Goal: Task Accomplishment & Management: Manage account settings

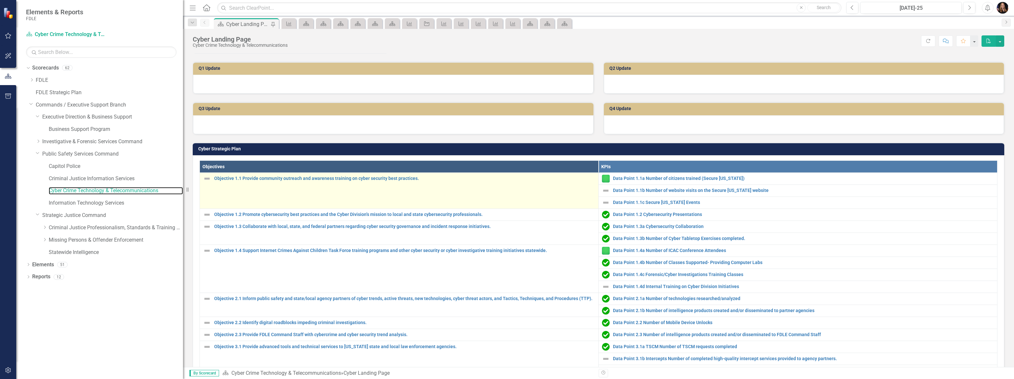
scroll to position [118, 0]
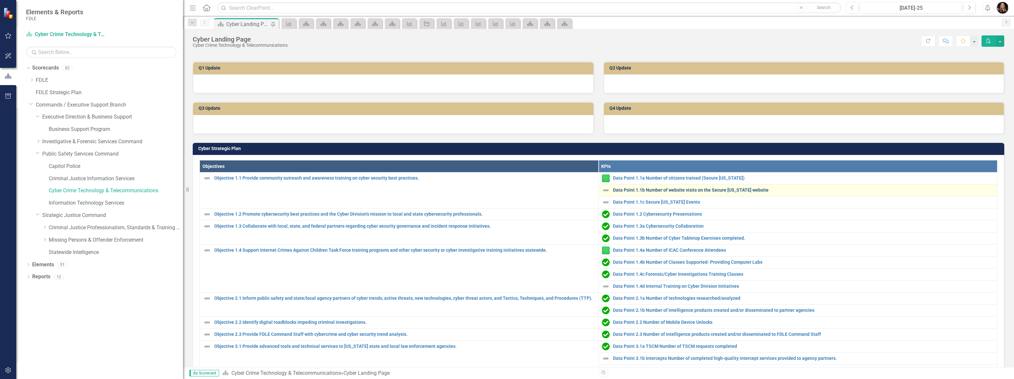
click at [647, 190] on link "Data Point 1.1b Number of website visits on the Secure [US_STATE] website" at bounding box center [803, 190] width 381 height 5
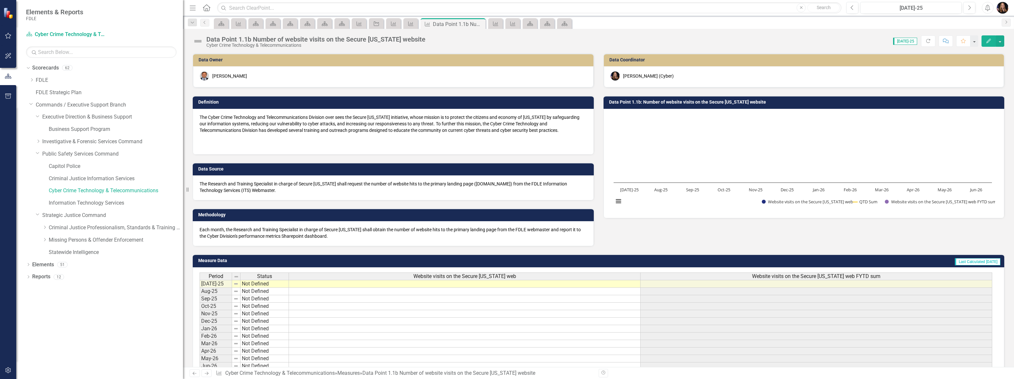
click at [384, 284] on td at bounding box center [465, 284] width 352 height 8
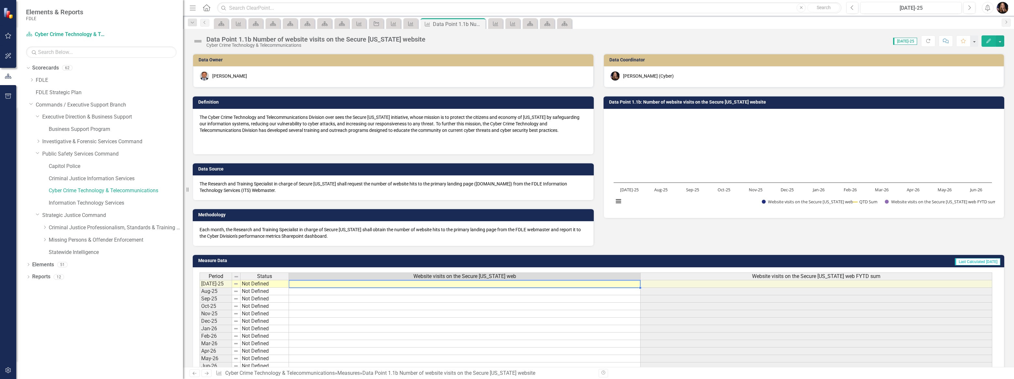
click at [384, 284] on td at bounding box center [465, 284] width 352 height 8
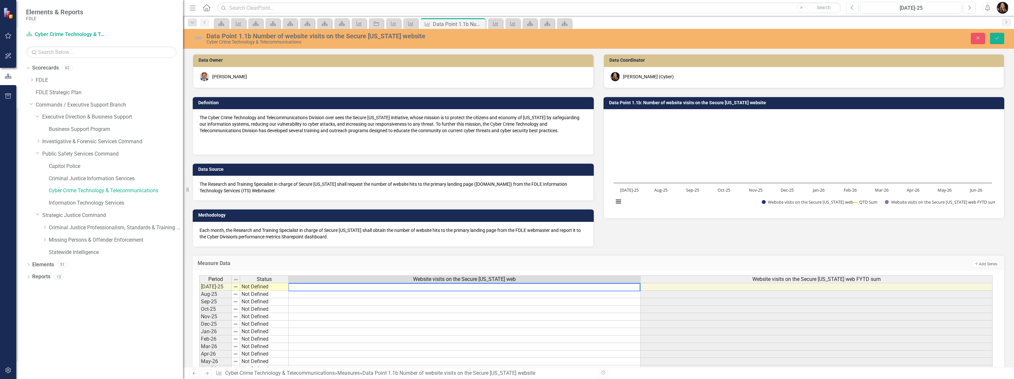
paste textarea "564"
type textarea "564"
drag, startPoint x: 270, startPoint y: 302, endPoint x: 269, endPoint y: 298, distance: 4.2
click at [270, 302] on td "Not Defined" at bounding box center [264, 301] width 48 height 7
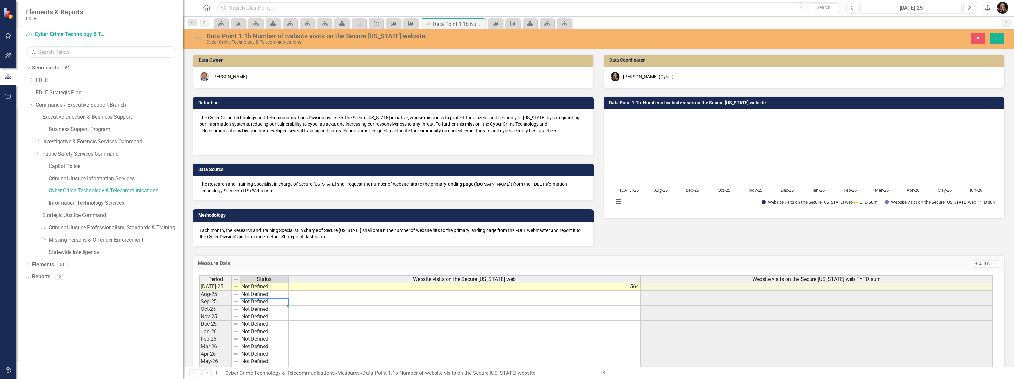
click at [262, 288] on td "Not Defined" at bounding box center [264, 287] width 48 height 8
type textarea "Informational Data"
click at [260, 351] on div "Period Status Website visits on the Secure [US_STATE] web Website visits on the…" at bounding box center [596, 325] width 794 height 98
click at [998, 39] on icon "Save" at bounding box center [997, 38] width 6 height 5
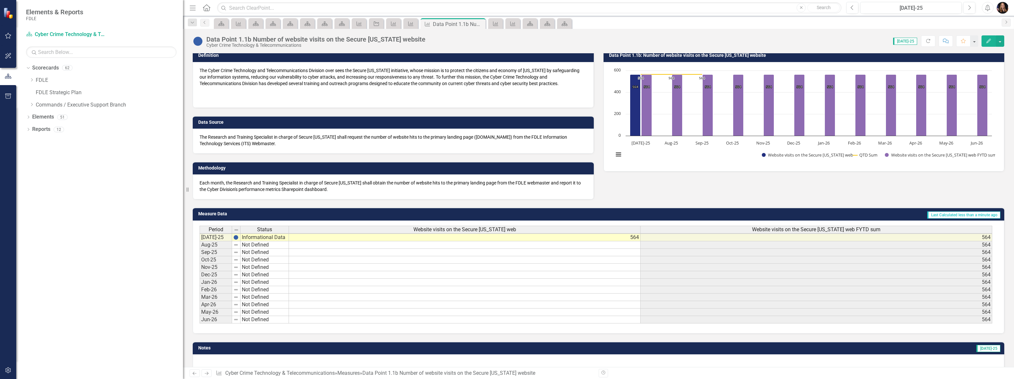
scroll to position [63, 0]
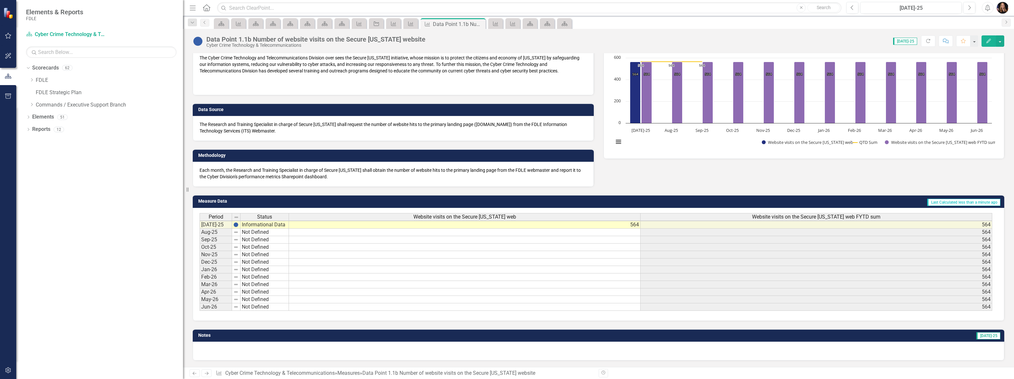
click at [192, 376] on link "Previous" at bounding box center [195, 374] width 10 height 8
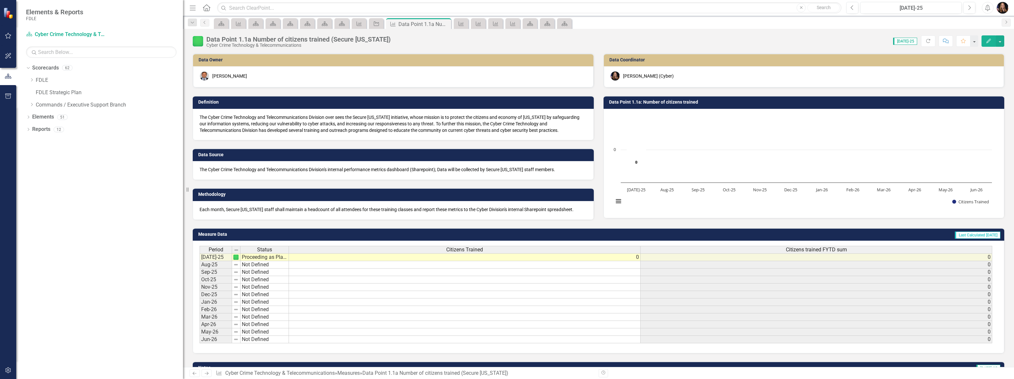
click at [206, 376] on icon "Next" at bounding box center [207, 374] width 6 height 4
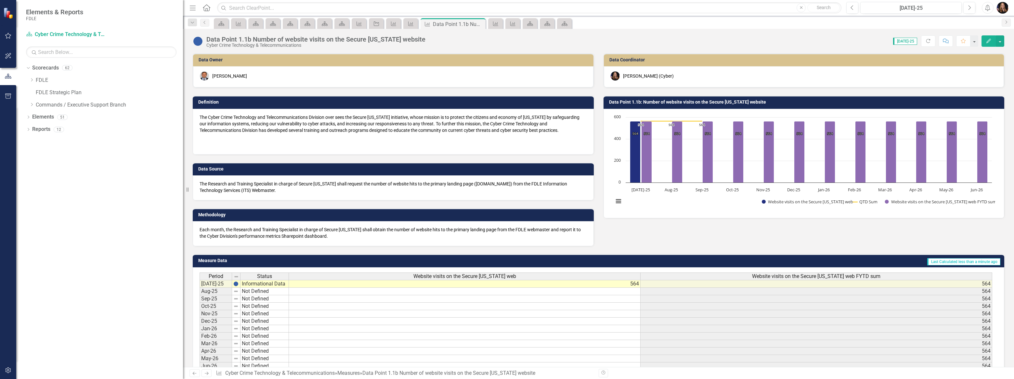
click at [205, 376] on icon "Next" at bounding box center [207, 374] width 6 height 4
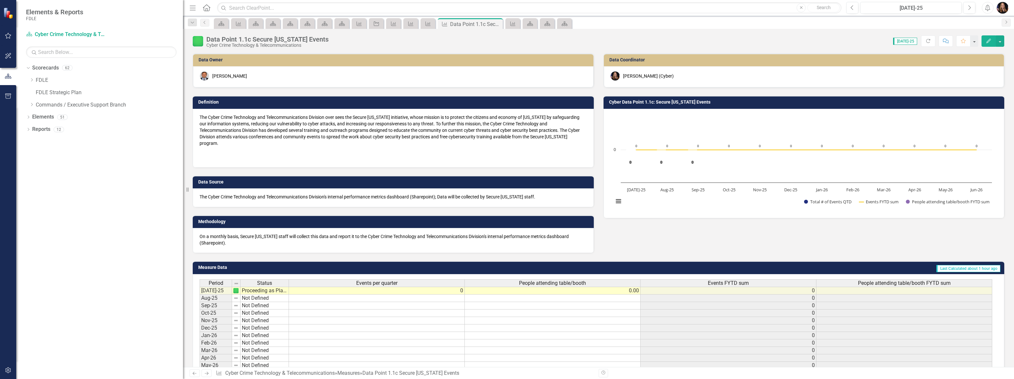
click at [205, 376] on icon "Next" at bounding box center [207, 374] width 6 height 4
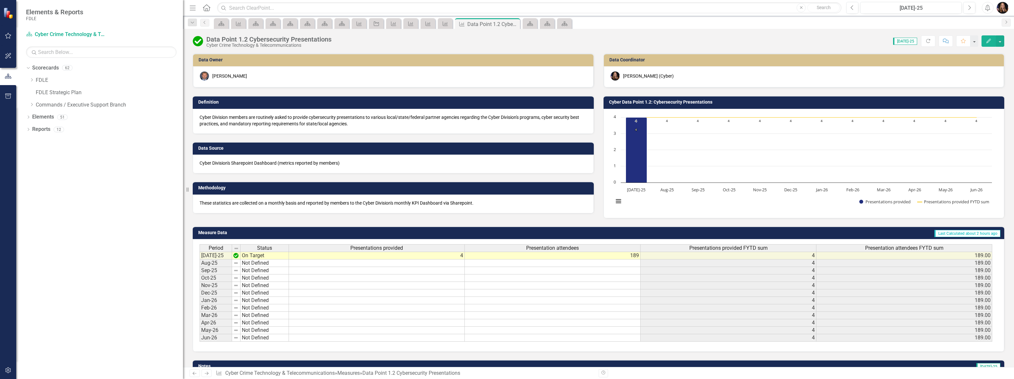
click at [206, 374] on icon "Next" at bounding box center [207, 374] width 6 height 4
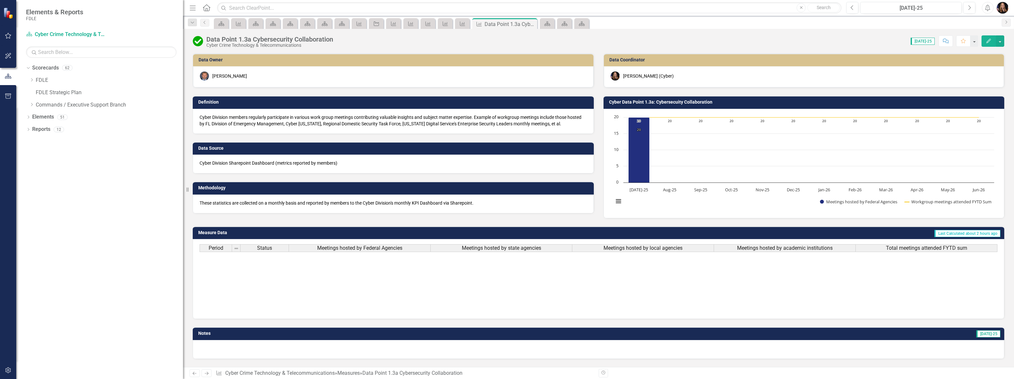
click at [206, 374] on icon "Next" at bounding box center [207, 374] width 6 height 4
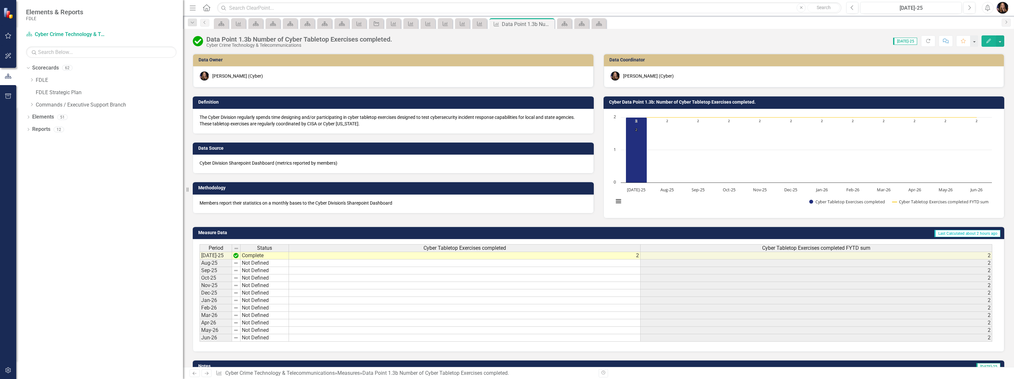
click at [206, 374] on icon "Next" at bounding box center [207, 374] width 6 height 4
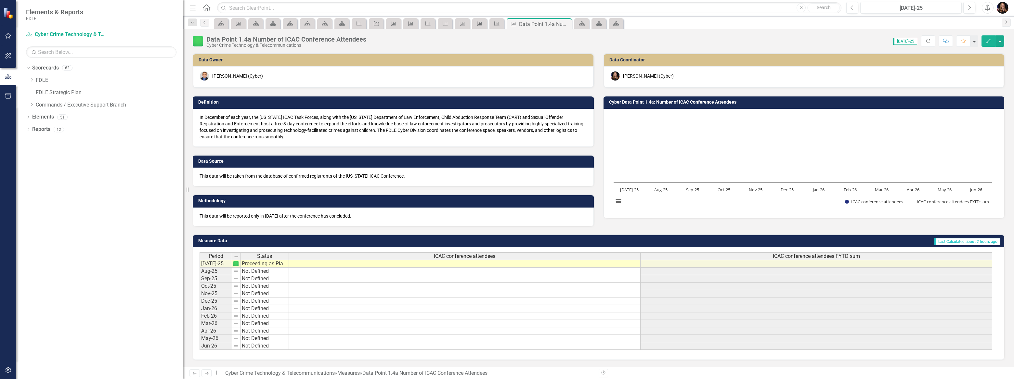
click at [206, 374] on icon "Next" at bounding box center [207, 374] width 6 height 4
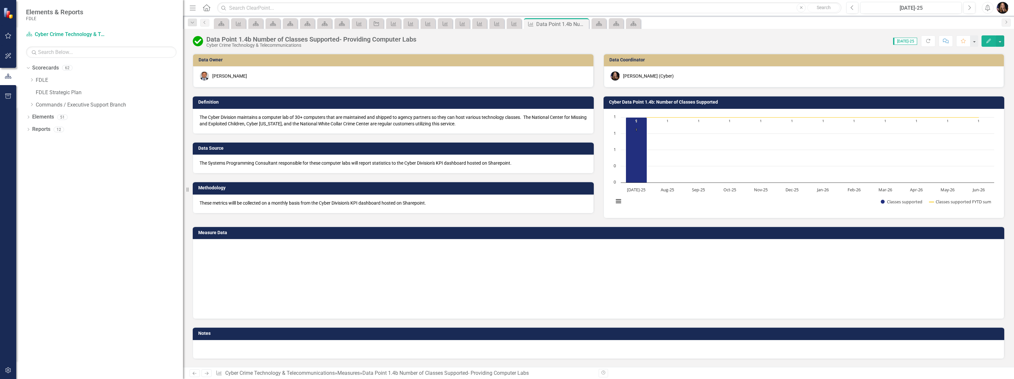
click at [206, 374] on icon "Next" at bounding box center [207, 374] width 6 height 4
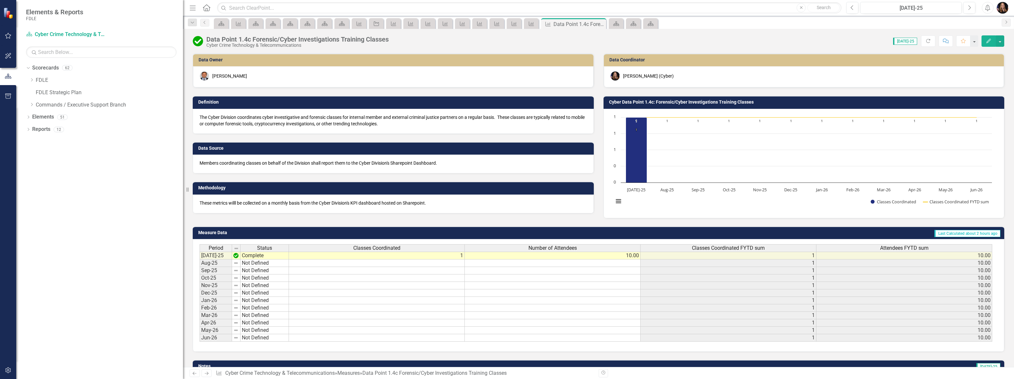
click at [206, 374] on icon "Next" at bounding box center [207, 374] width 6 height 4
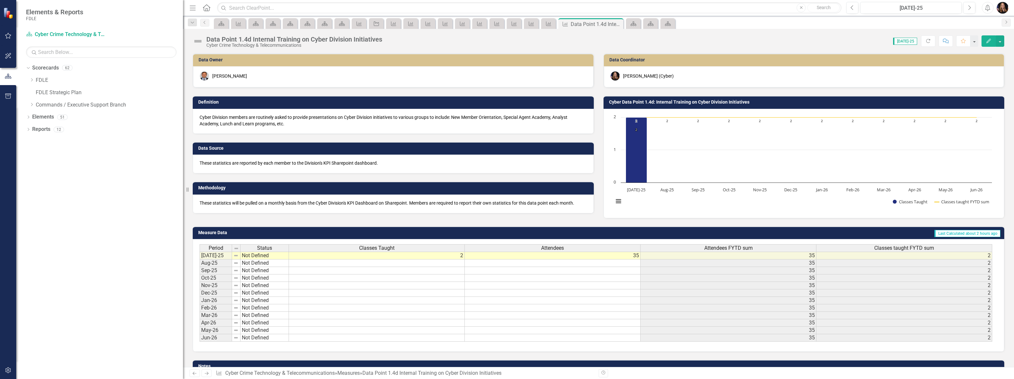
click at [206, 374] on icon "Next" at bounding box center [207, 374] width 6 height 4
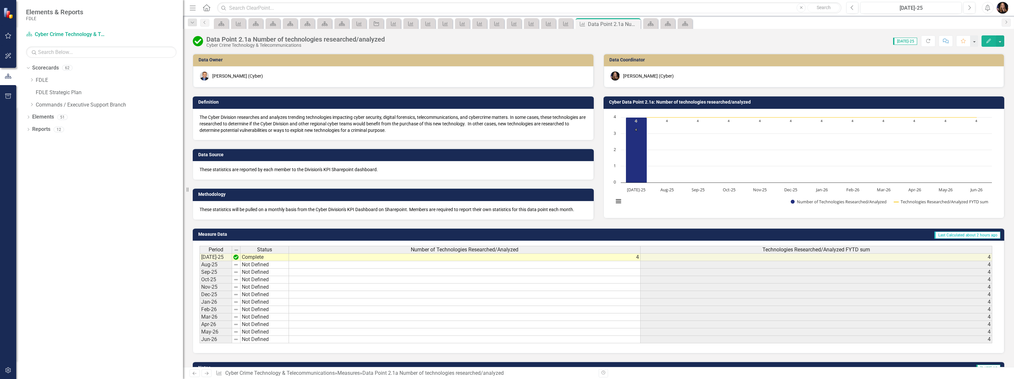
click at [206, 374] on icon "Next" at bounding box center [207, 374] width 6 height 4
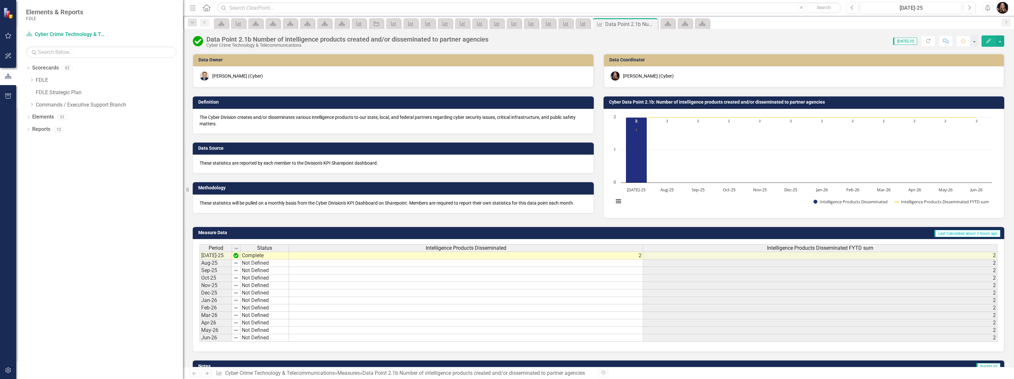
click at [206, 374] on icon "Next" at bounding box center [207, 374] width 6 height 4
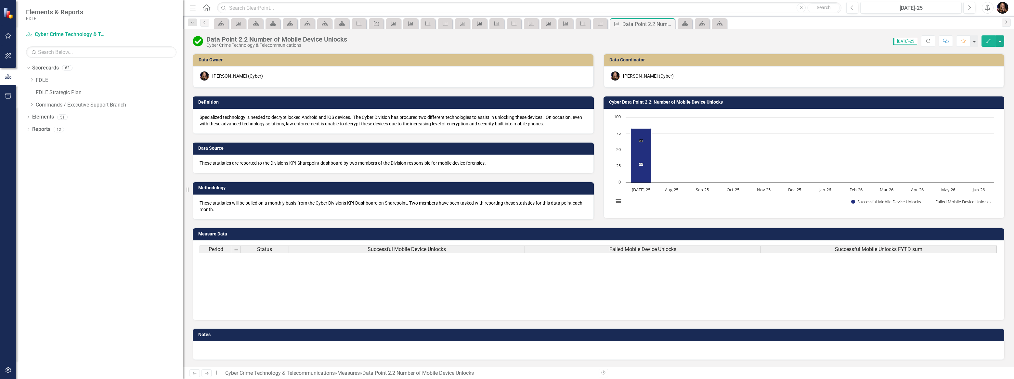
click at [206, 374] on icon "Next" at bounding box center [207, 374] width 6 height 4
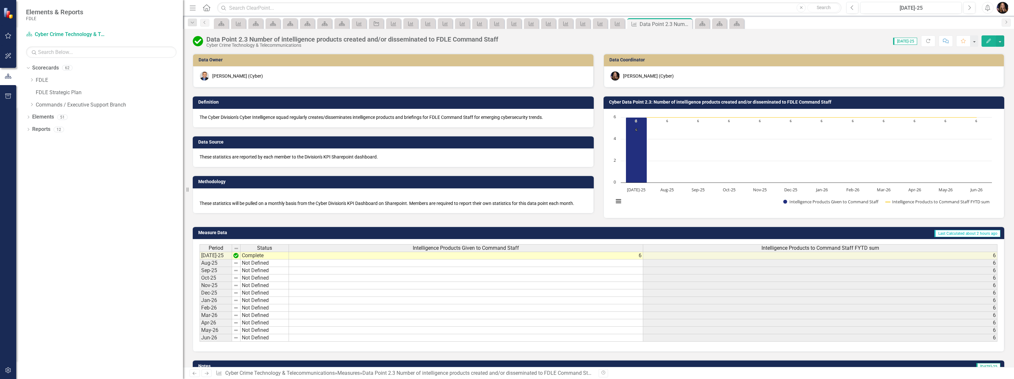
click at [206, 374] on icon "Next" at bounding box center [207, 374] width 6 height 4
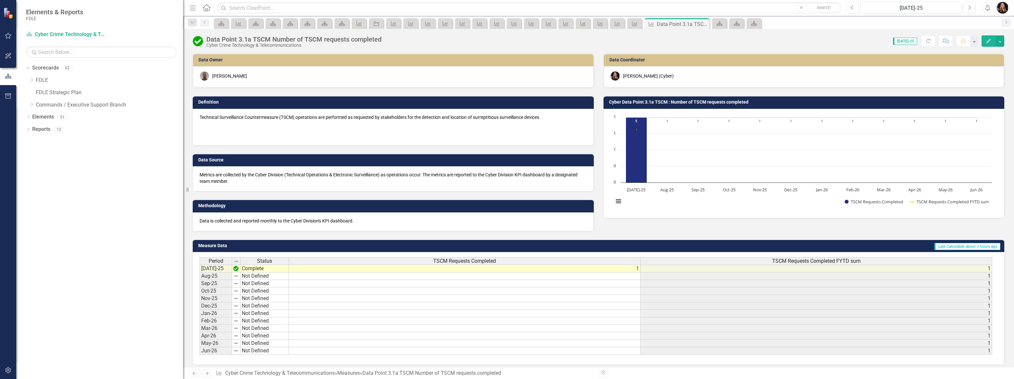
click at [206, 374] on icon "Next" at bounding box center [207, 374] width 6 height 4
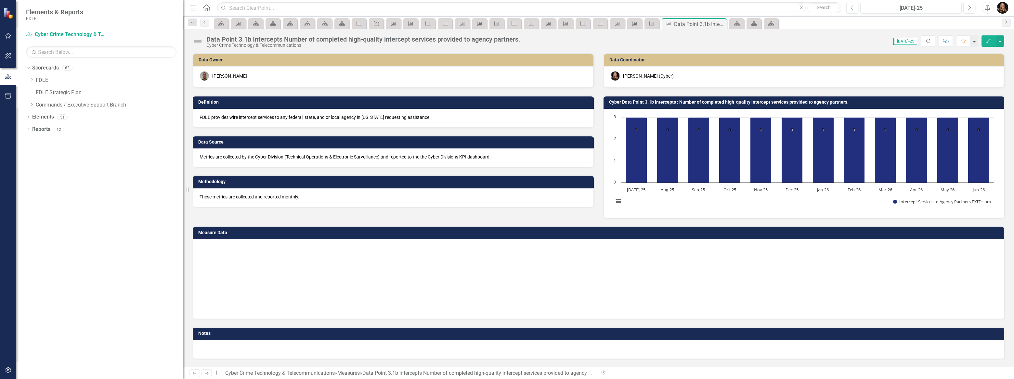
click at [206, 374] on icon "Next" at bounding box center [207, 374] width 6 height 4
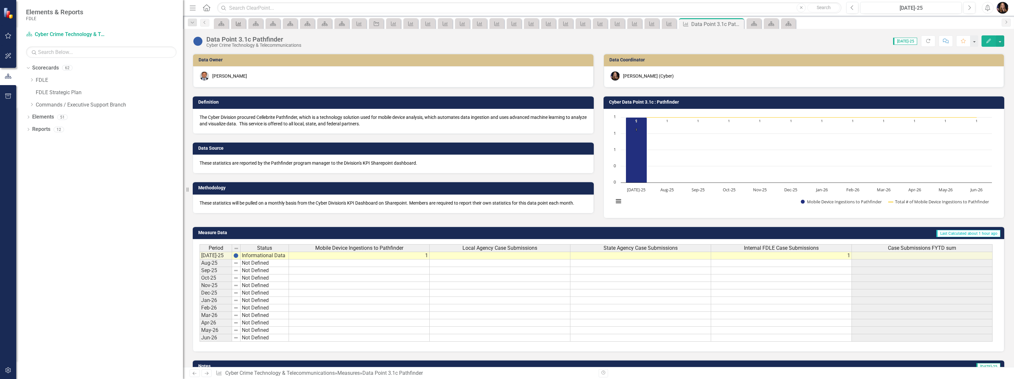
click at [235, 25] on icon "Measure" at bounding box center [238, 23] width 7 height 5
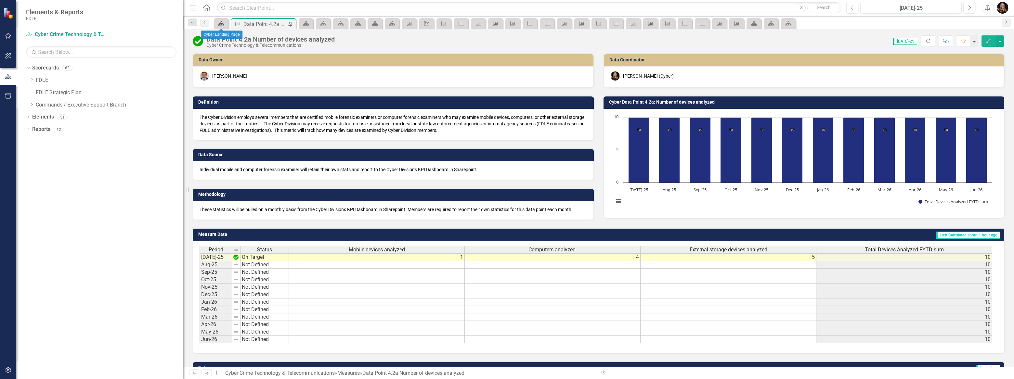
click at [218, 24] on icon "Scorecard" at bounding box center [221, 23] width 7 height 5
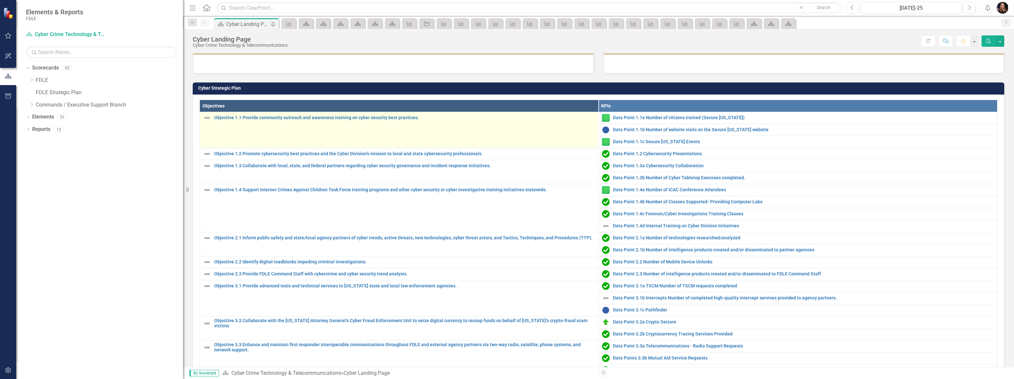
scroll to position [177, 0]
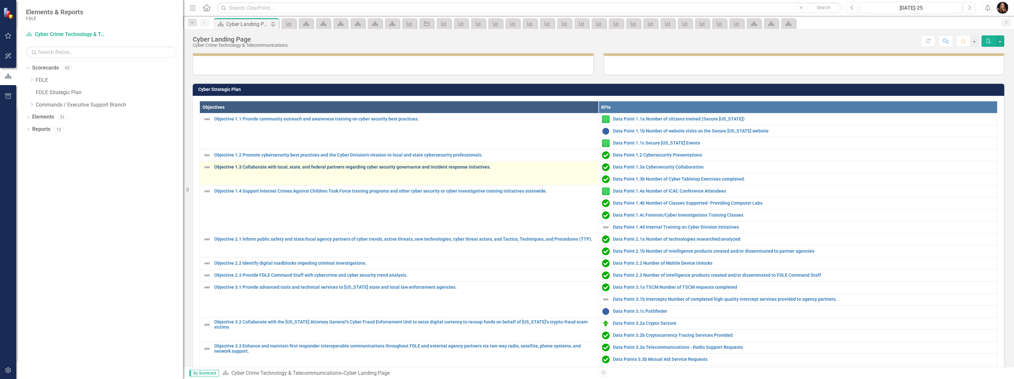
click at [321, 165] on link "Objective 1.3 Collaborate with local, state, and federal partners regarding cyb…" at bounding box center [404, 167] width 381 height 5
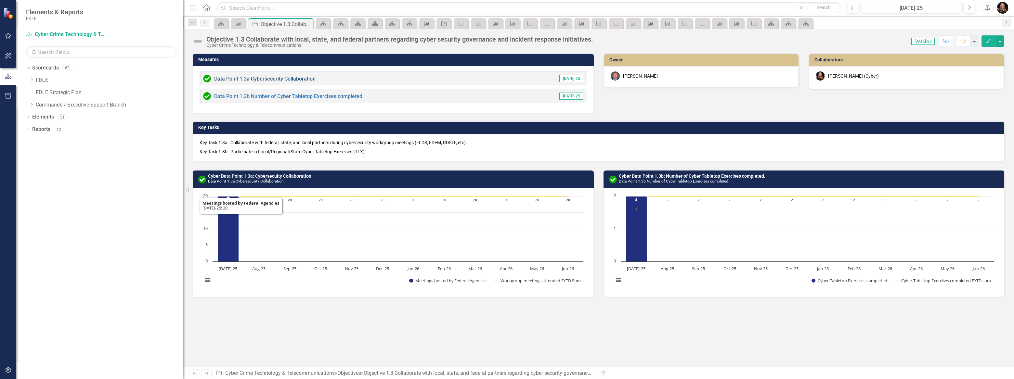
click at [292, 77] on link "Data Point 1.3a Cybersecurity Collaboration" at bounding box center [264, 79] width 101 height 6
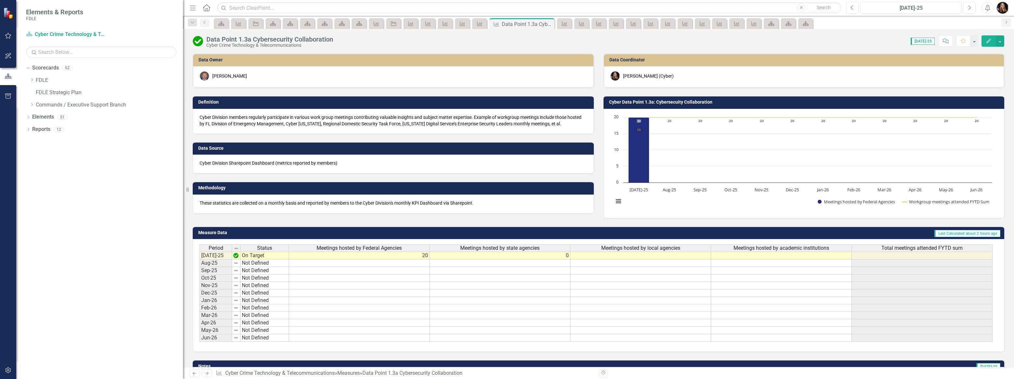
click at [672, 258] on td at bounding box center [640, 256] width 141 height 8
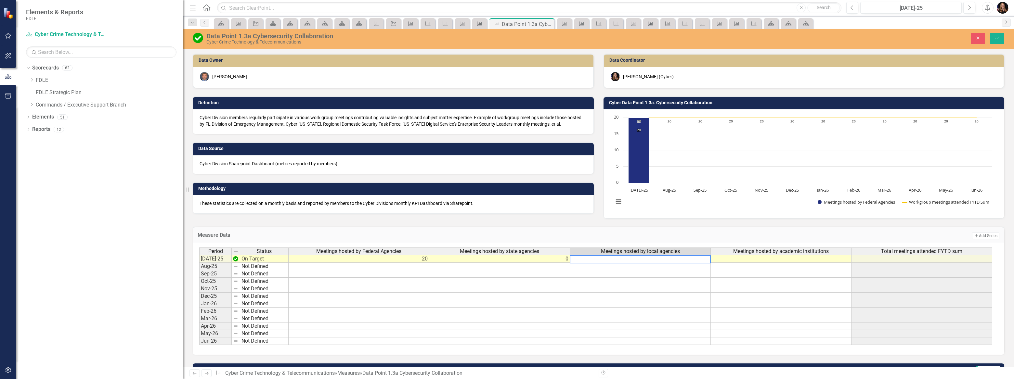
click at [672, 258] on textarea at bounding box center [640, 260] width 141 height 8
type textarea "1"
click at [767, 260] on td at bounding box center [781, 259] width 141 height 8
type textarea "1"
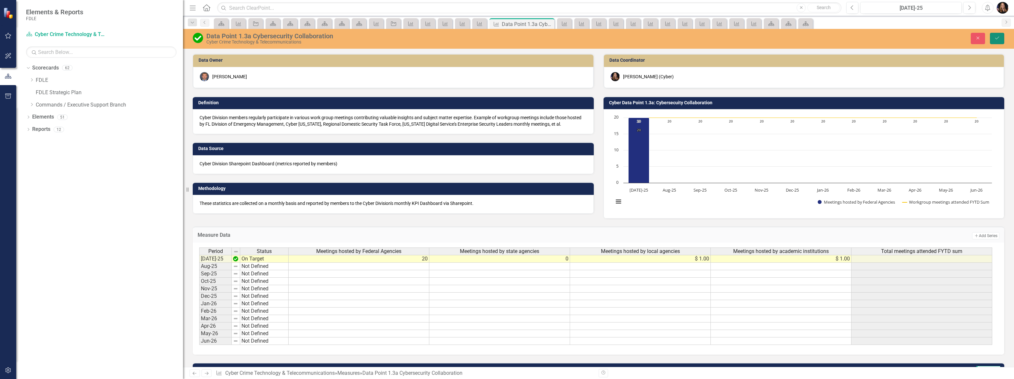
click at [999, 39] on icon "Save" at bounding box center [997, 38] width 6 height 5
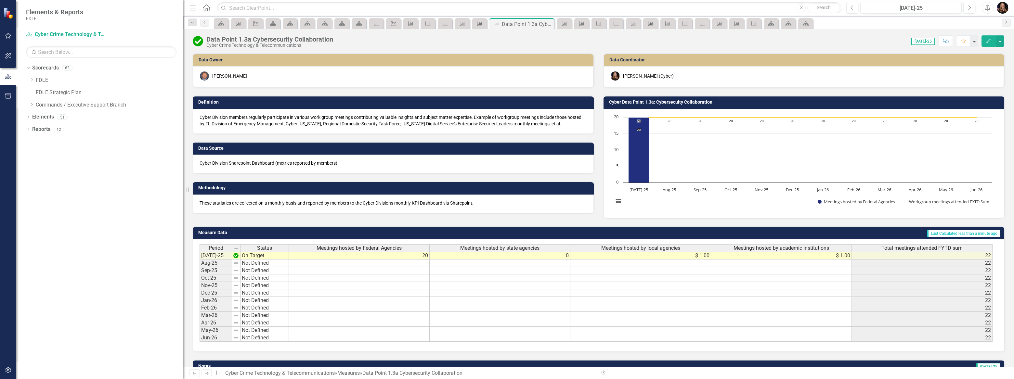
click at [786, 258] on td "$ 1.00" at bounding box center [781, 256] width 141 height 8
type textarea "1"
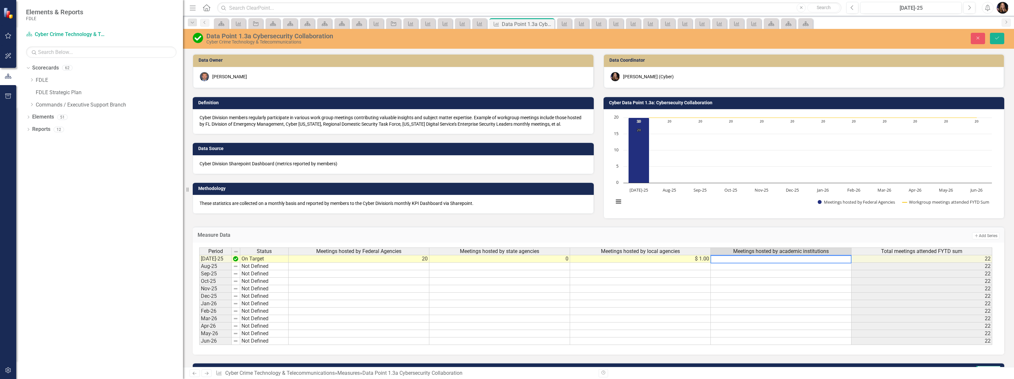
type textarea "1"
type textarea "2"
click at [199, 270] on div "Period Status Meetings hosted by Federal Agencies Meetings hosted by state agen…" at bounding box center [199, 297] width 0 height 98
click at [997, 40] on icon "Save" at bounding box center [997, 38] width 6 height 5
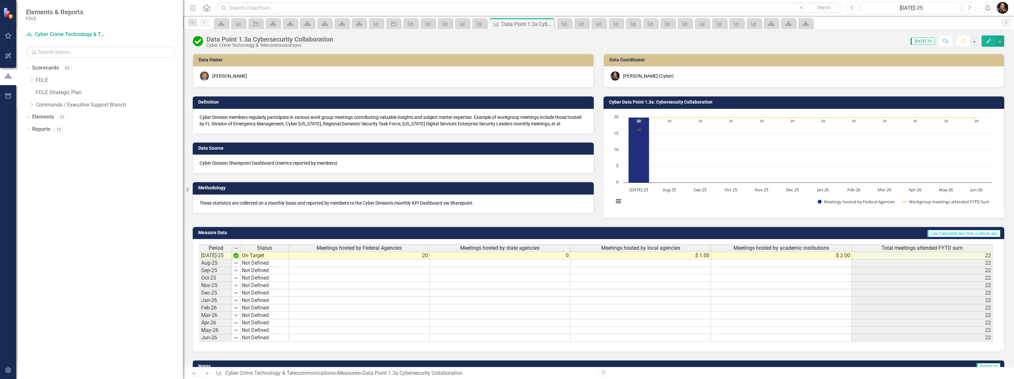
click at [780, 248] on span "Meetings hosted by academic institutions" at bounding box center [782, 248] width 96 height 6
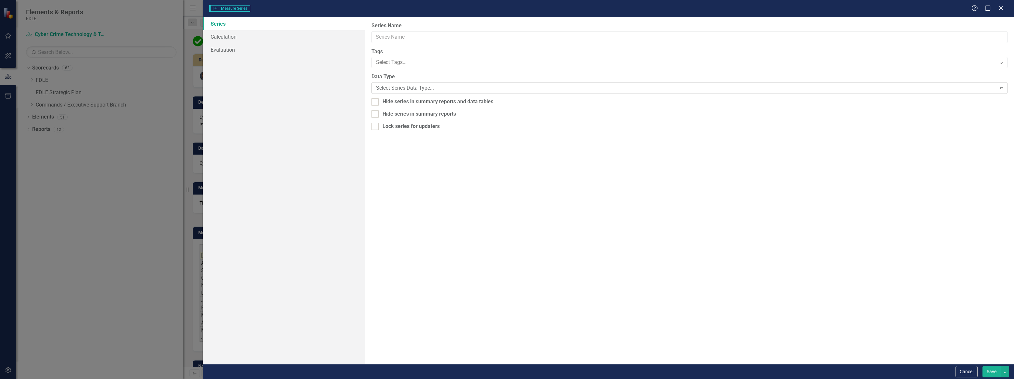
type input "Meetings hosted by academic institutions"
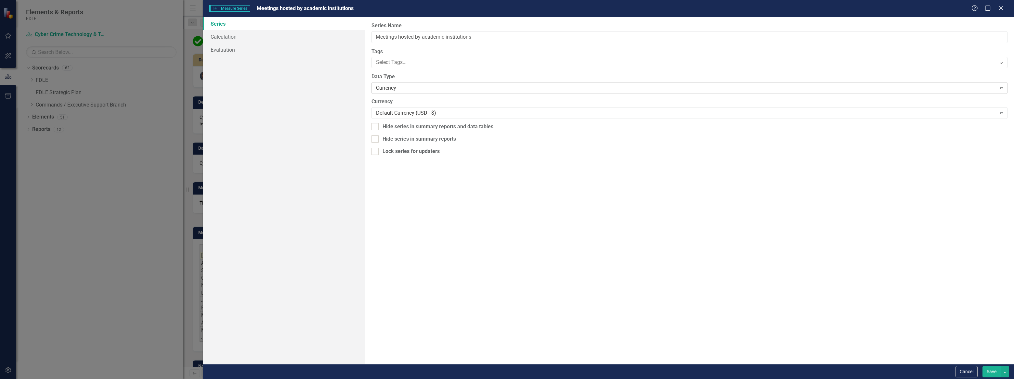
click at [415, 85] on div "Currency" at bounding box center [686, 88] width 620 height 7
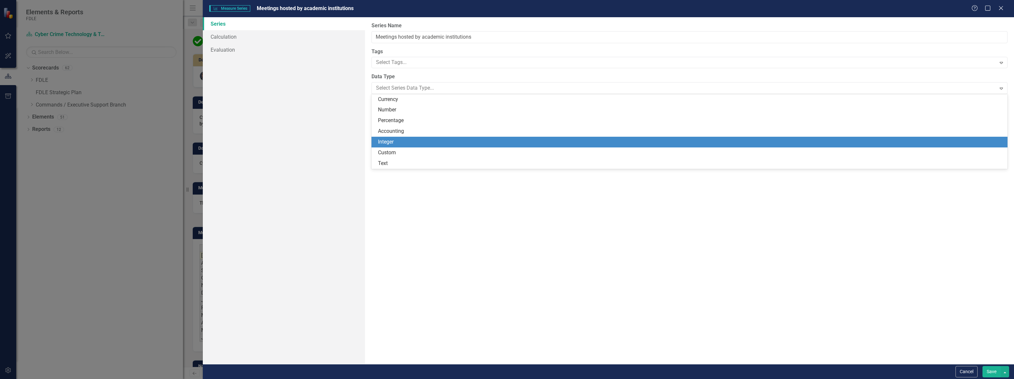
click at [406, 141] on div "Integer" at bounding box center [691, 141] width 626 height 7
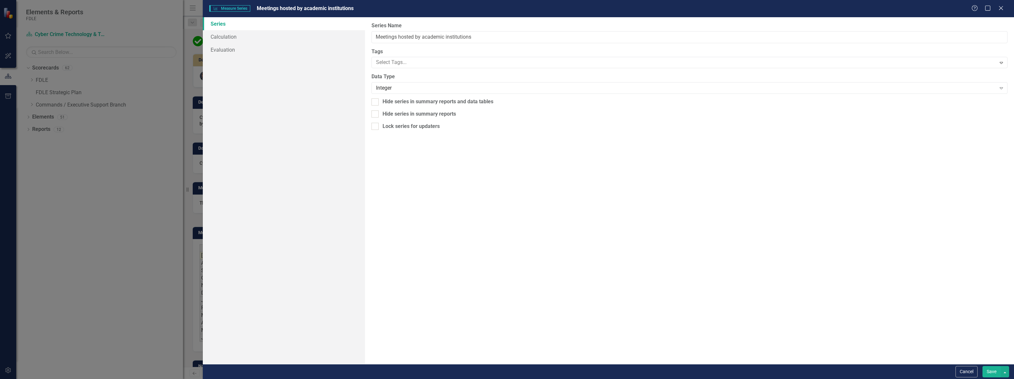
click at [989, 372] on button "Save" at bounding box center [992, 371] width 18 height 11
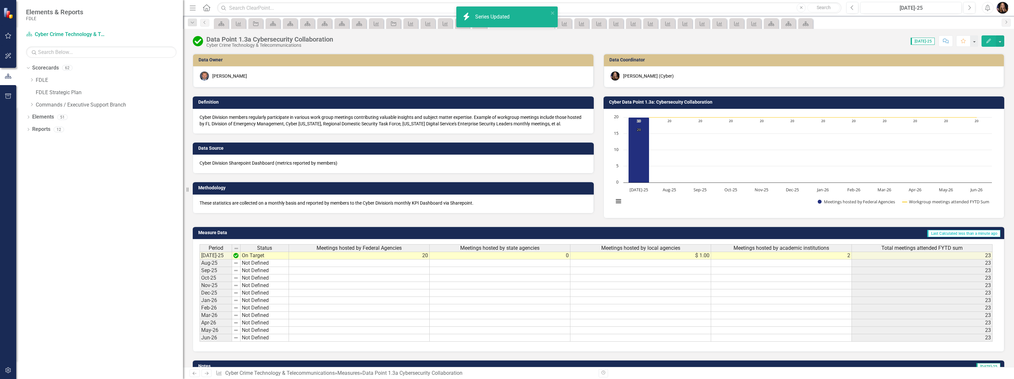
click at [686, 257] on td "$ 1.00" at bounding box center [640, 256] width 141 height 8
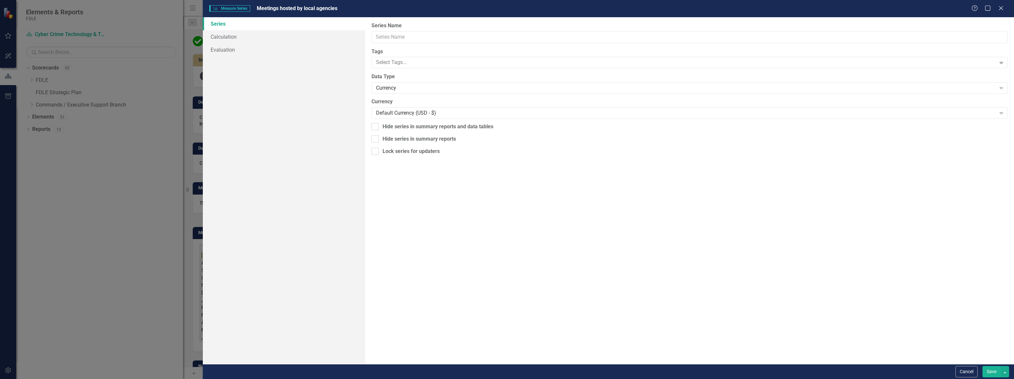
type input "Meetings hosted by local agencies"
click at [398, 87] on div "Currency" at bounding box center [686, 88] width 620 height 7
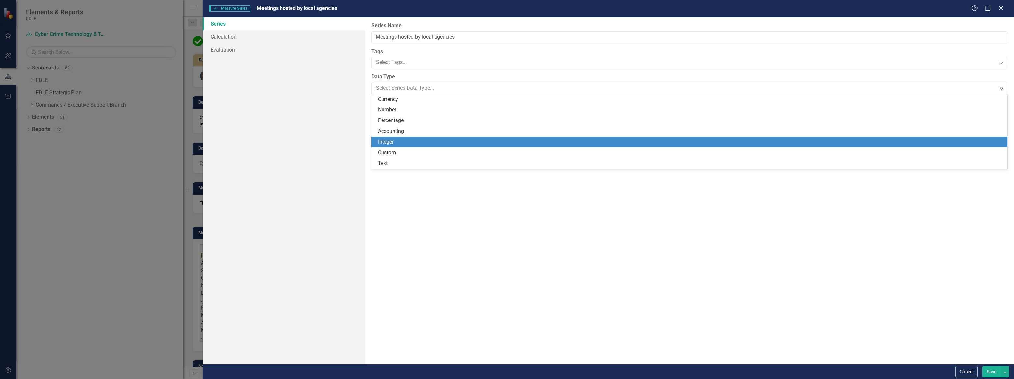
click at [404, 144] on div "Integer" at bounding box center [691, 141] width 626 height 7
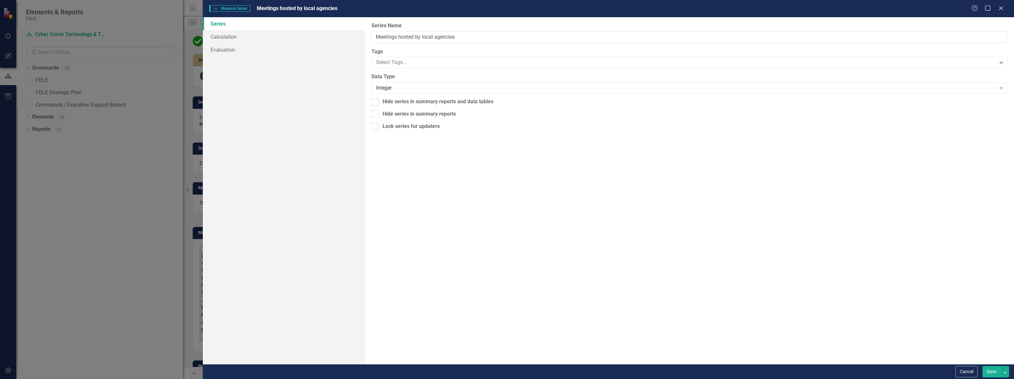
click at [990, 366] on div "Cancel Save" at bounding box center [608, 371] width 811 height 15
click at [991, 370] on button "Save" at bounding box center [992, 371] width 18 height 11
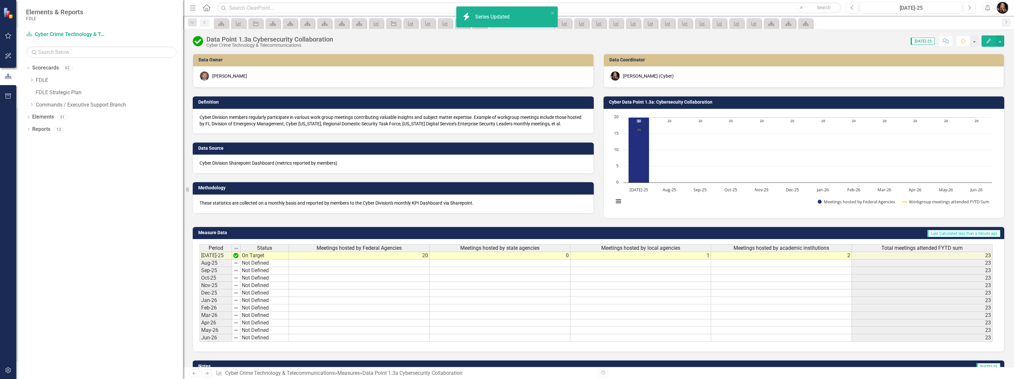
click at [1002, 13] on img "button" at bounding box center [1003, 8] width 12 height 12
click at [715, 21] on div "Measure" at bounding box center [718, 24] width 9 height 8
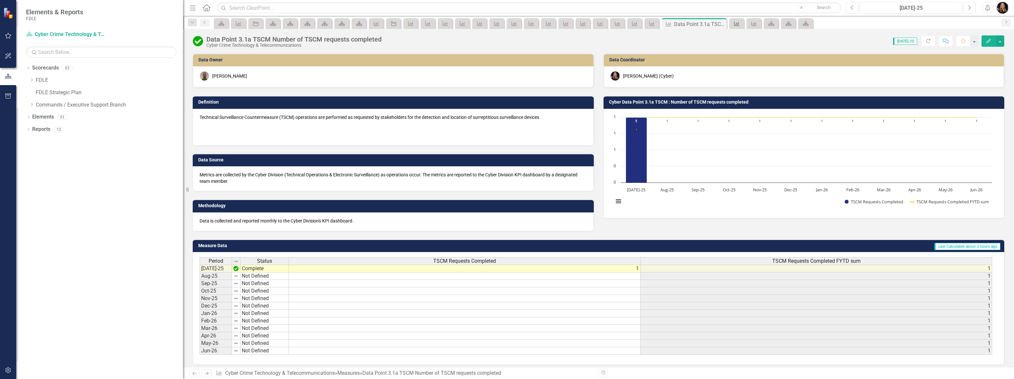
click at [738, 22] on icon at bounding box center [736, 23] width 5 height 5
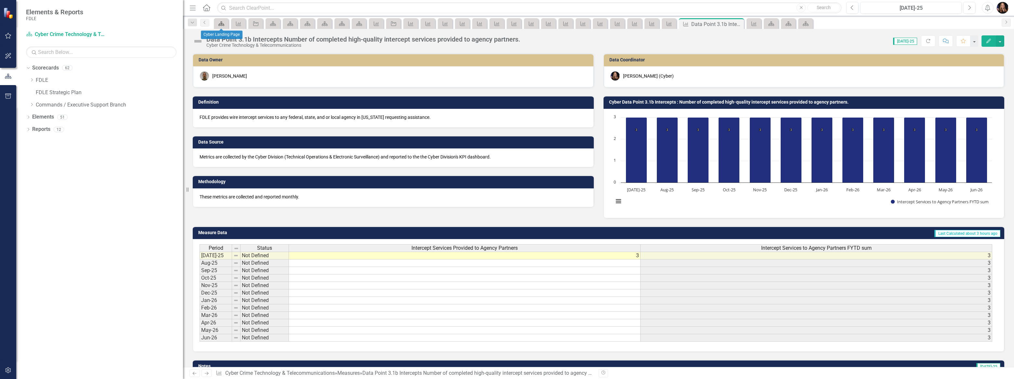
click at [221, 23] on icon at bounding box center [221, 23] width 6 height 5
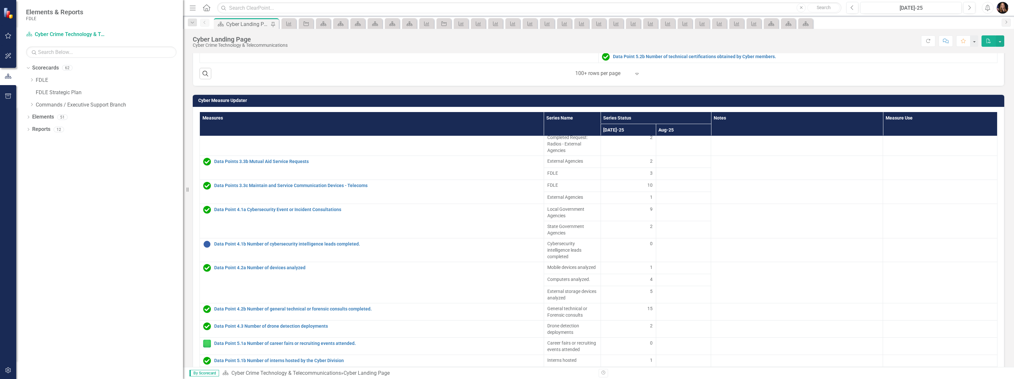
scroll to position [591, 0]
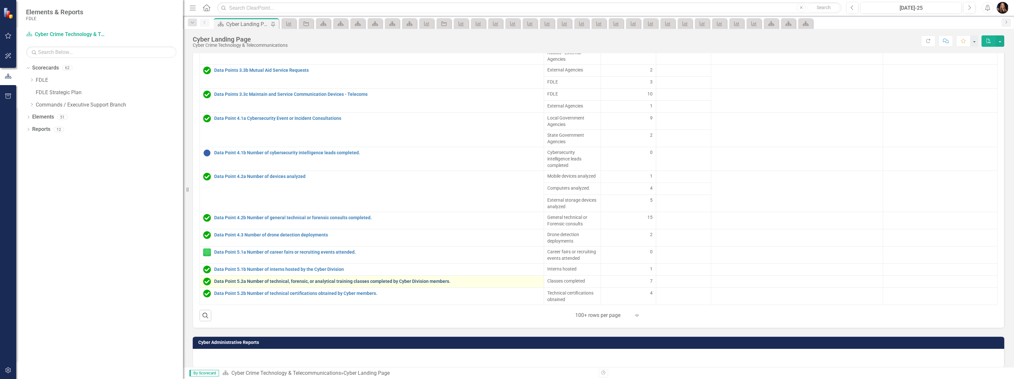
click at [308, 281] on link "Data Point 5.2a Number of technical, forensic, or analytical training classes c…" at bounding box center [377, 281] width 326 height 5
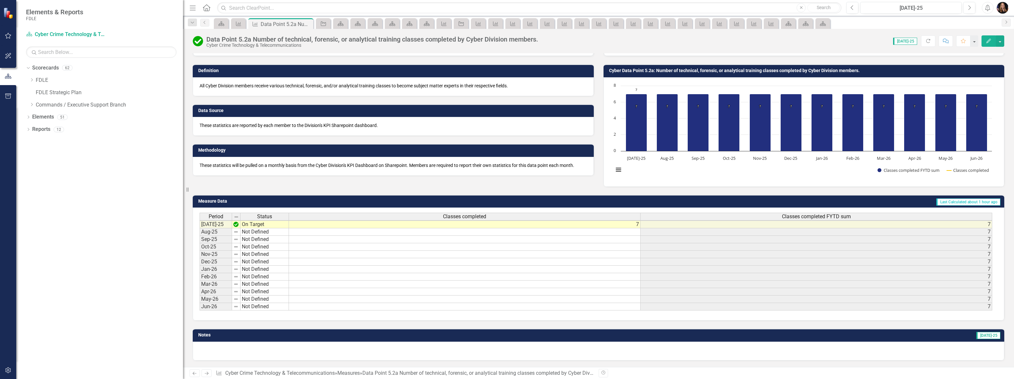
scroll to position [35, 0]
click at [634, 221] on td "7" at bounding box center [465, 225] width 352 height 8
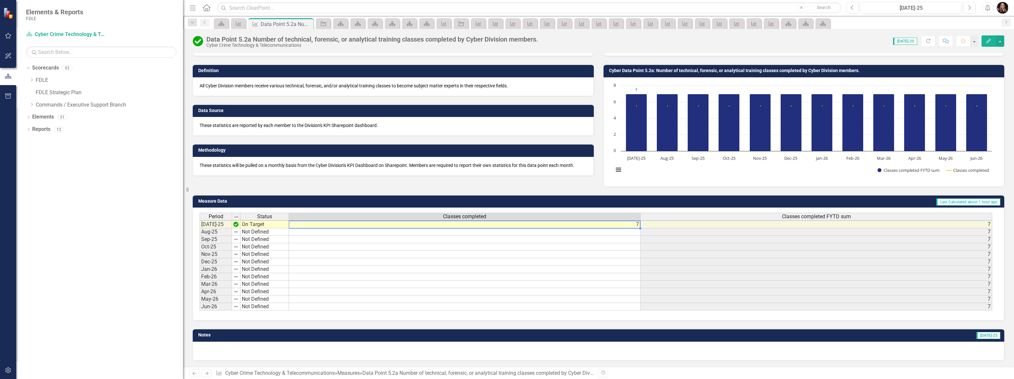
click at [634, 221] on td "7" at bounding box center [465, 225] width 352 height 8
type textarea "7"
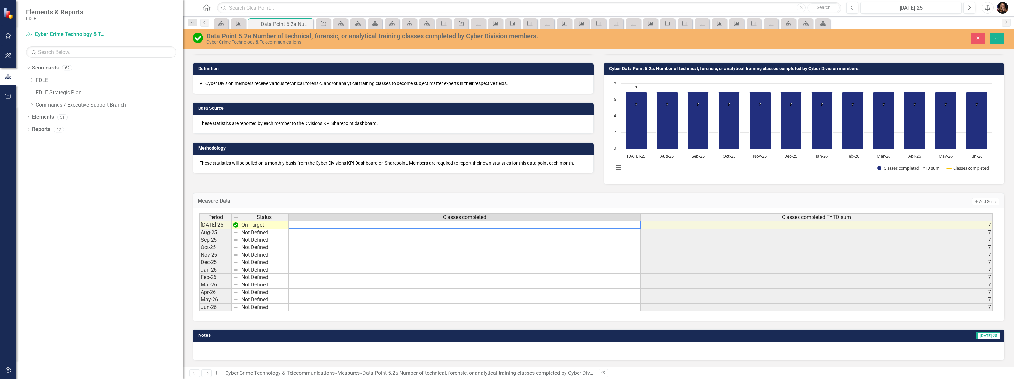
type textarea "8"
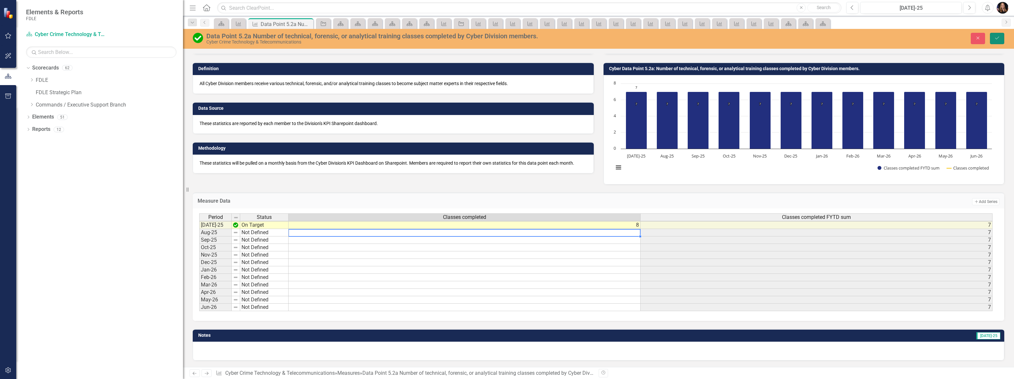
click at [993, 38] on button "Save" at bounding box center [997, 38] width 14 height 11
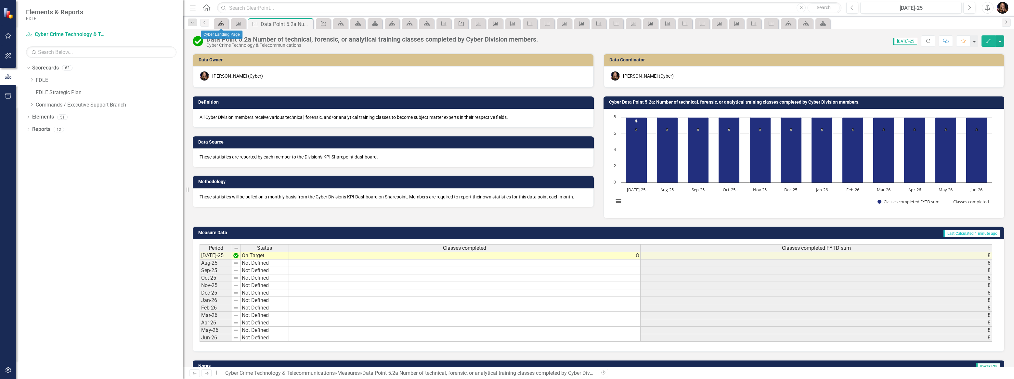
click at [224, 24] on icon "Scorecard" at bounding box center [221, 23] width 7 height 5
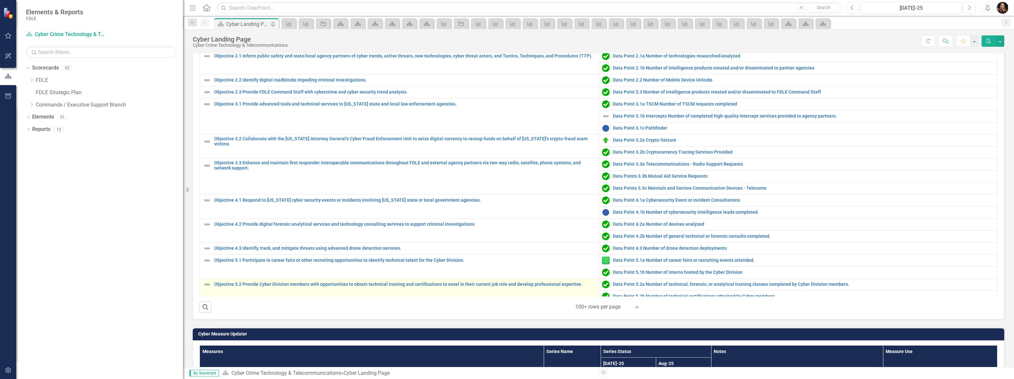
scroll to position [105, 0]
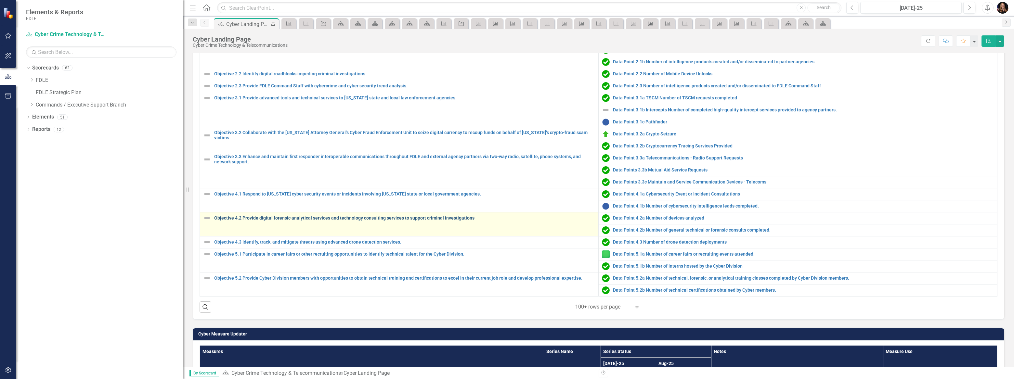
click at [342, 216] on link "Objective 4.2 Provide digital forensic analytical services and technology consu…" at bounding box center [404, 218] width 381 height 5
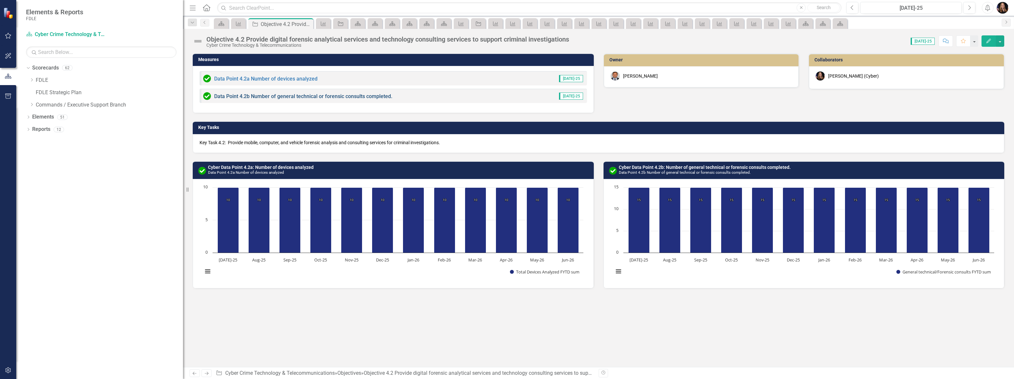
click at [284, 95] on link "Data Point 4.2b Number of general technical or forensic consults completed." at bounding box center [303, 96] width 178 height 6
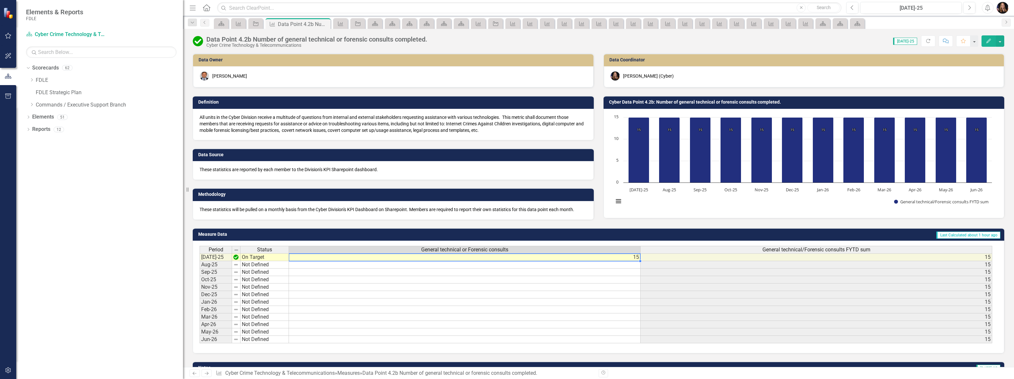
click at [637, 259] on td "15" at bounding box center [465, 258] width 352 height 8
click at [636, 259] on td "15" at bounding box center [465, 258] width 352 height 8
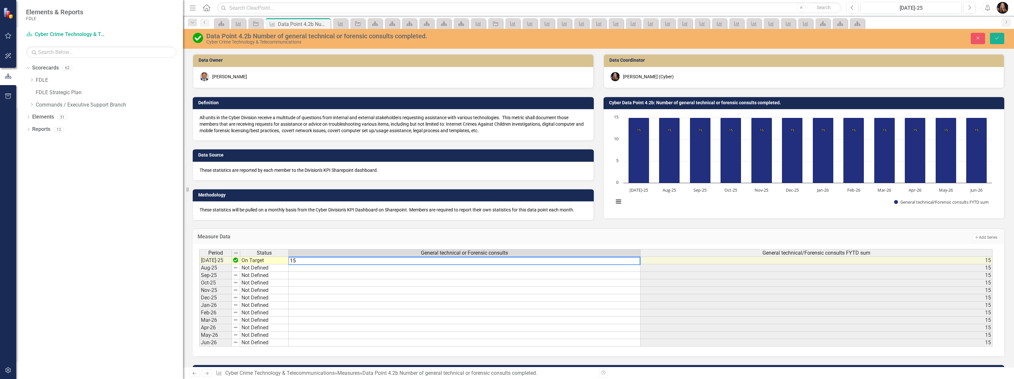
type textarea "1"
type textarea "38"
click at [998, 40] on icon "Save" at bounding box center [997, 38] width 6 height 5
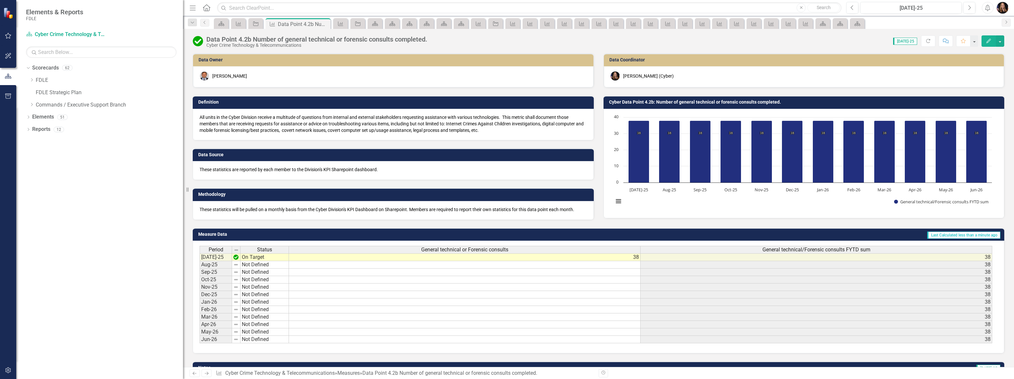
scroll to position [36, 0]
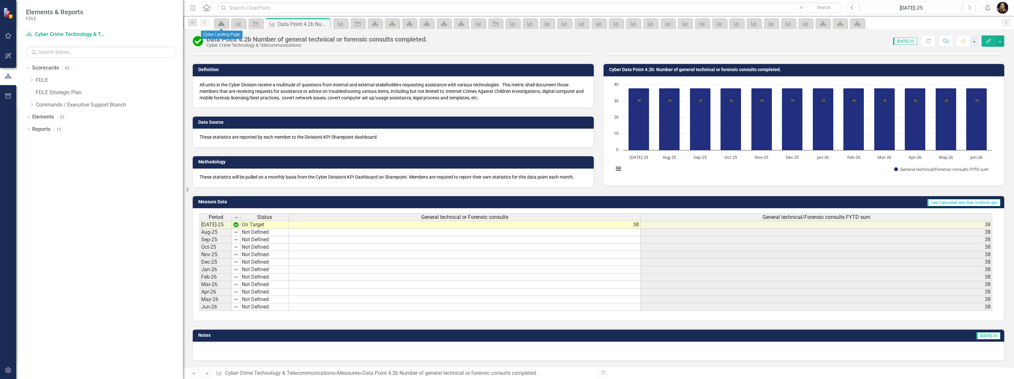
click at [217, 20] on div "Scorecard" at bounding box center [220, 24] width 9 height 8
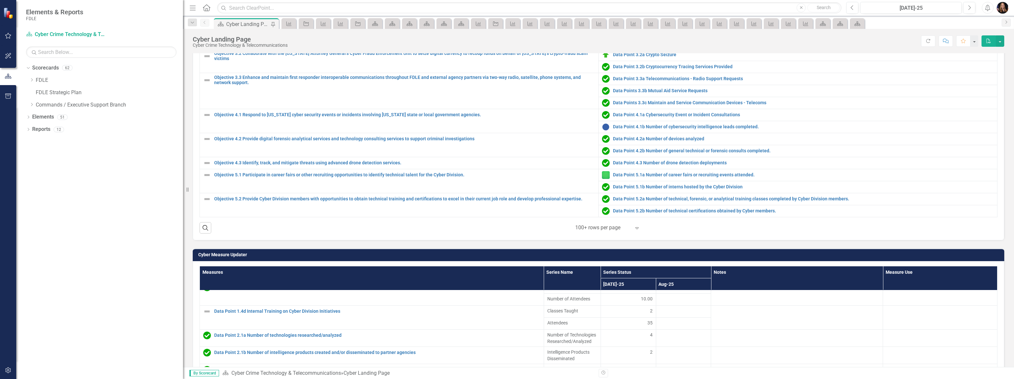
scroll to position [354, 0]
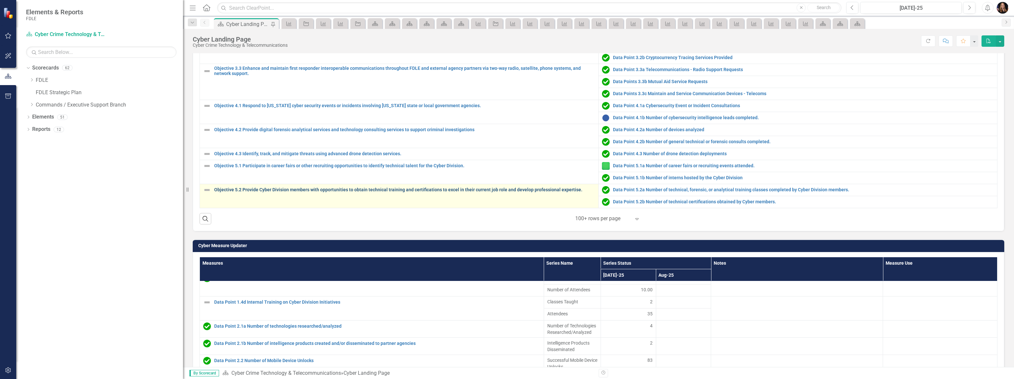
click at [361, 188] on link "Objective 5.2 Provide Cyber Division members with opportunities to obtain techn…" at bounding box center [404, 190] width 381 height 5
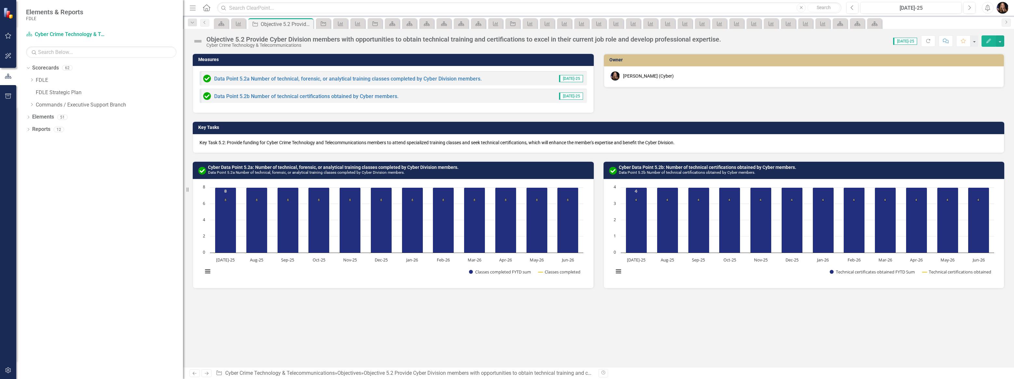
click at [286, 99] on div "Data Point 5.2b Number of technical certifications obtained by Cyber members." at bounding box center [300, 96] width 195 height 8
click at [290, 79] on link "Data Point 5.2a Number of technical, forensic, or analytical training classes c…" at bounding box center [348, 79] width 268 height 6
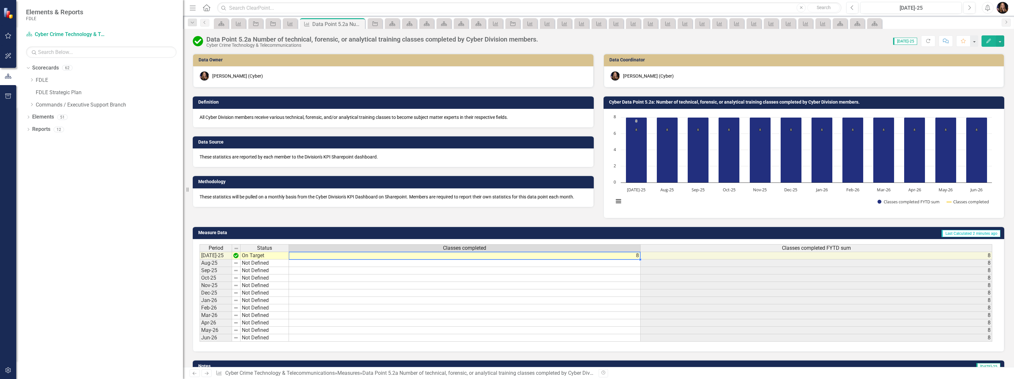
click at [636, 257] on td "8" at bounding box center [465, 256] width 352 height 8
type textarea "8"
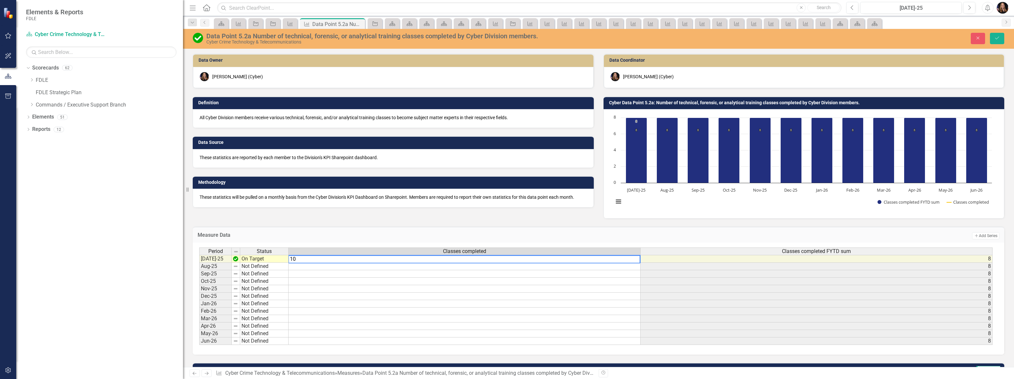
type textarea "10"
click at [497, 341] on td at bounding box center [465, 341] width 352 height 7
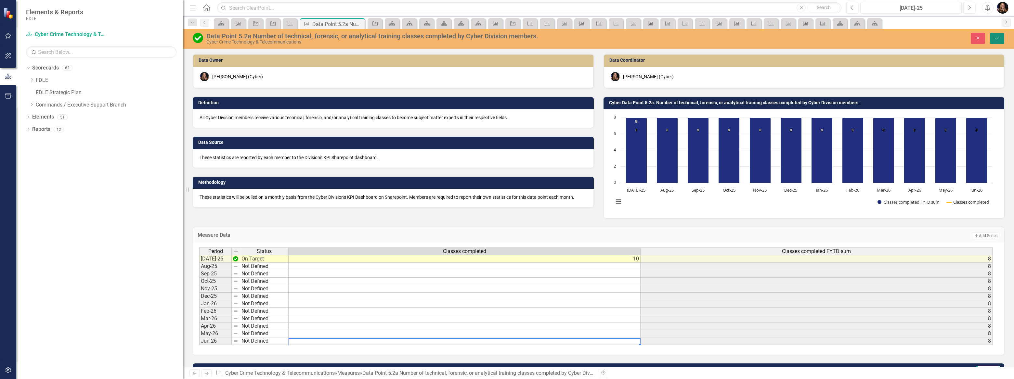
click at [997, 36] on icon "Save" at bounding box center [997, 38] width 6 height 5
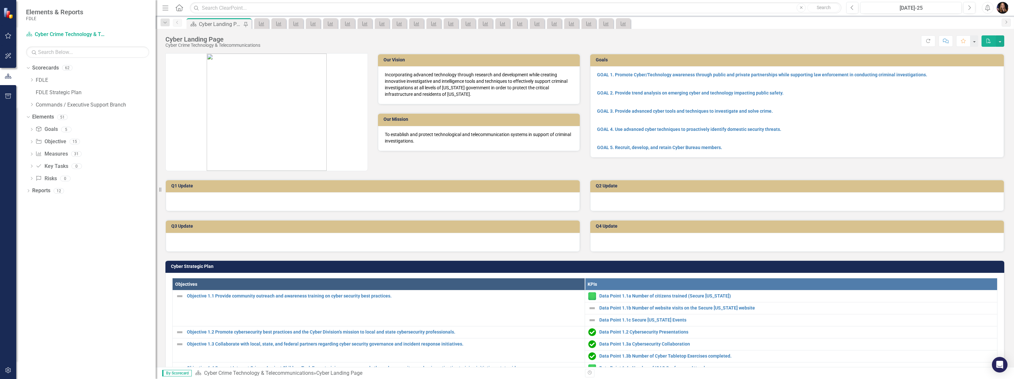
scroll to position [637, 0]
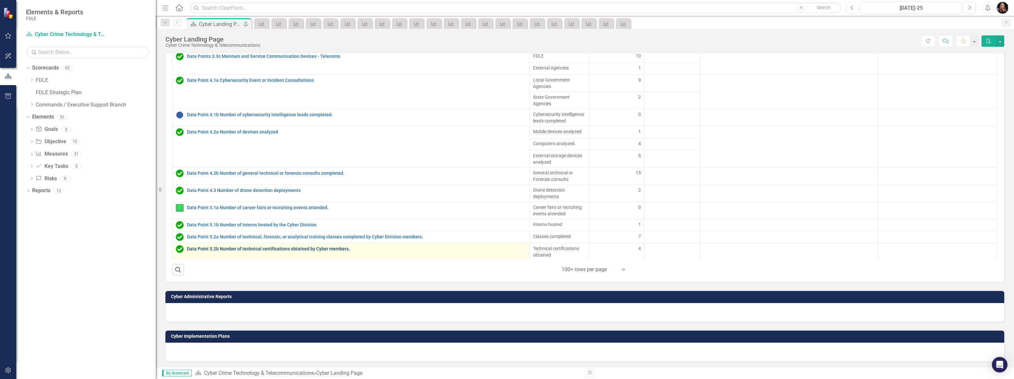
click at [286, 247] on link "Data Point 5.2b Number of technical certifications obtained by Cyber members." at bounding box center [356, 249] width 339 height 5
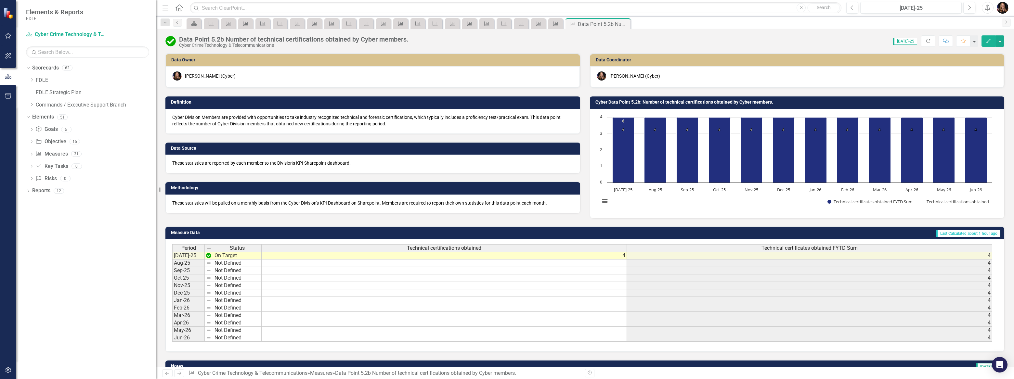
click at [624, 257] on td "4" at bounding box center [444, 256] width 365 height 8
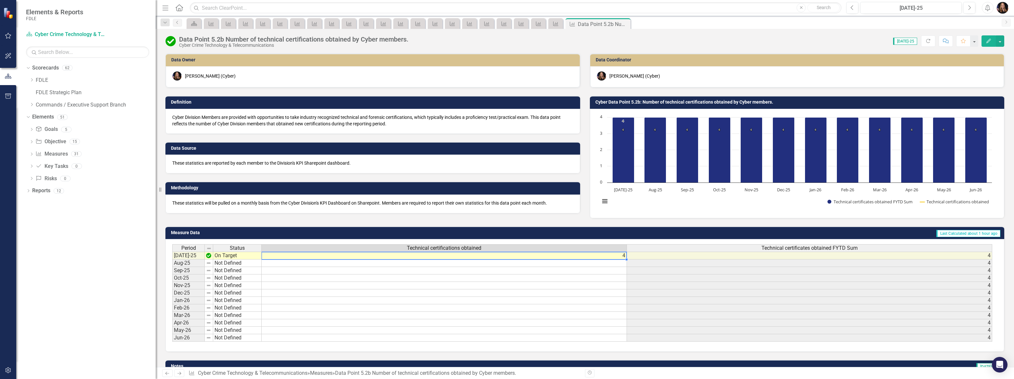
click at [624, 257] on td "4" at bounding box center [444, 256] width 365 height 8
type textarea "4"
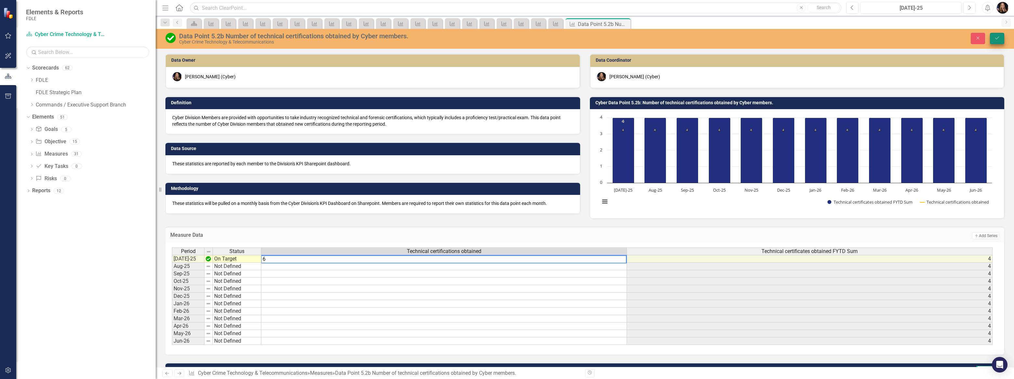
type textarea "6"
click at [998, 38] on icon "submit" at bounding box center [997, 38] width 4 height 3
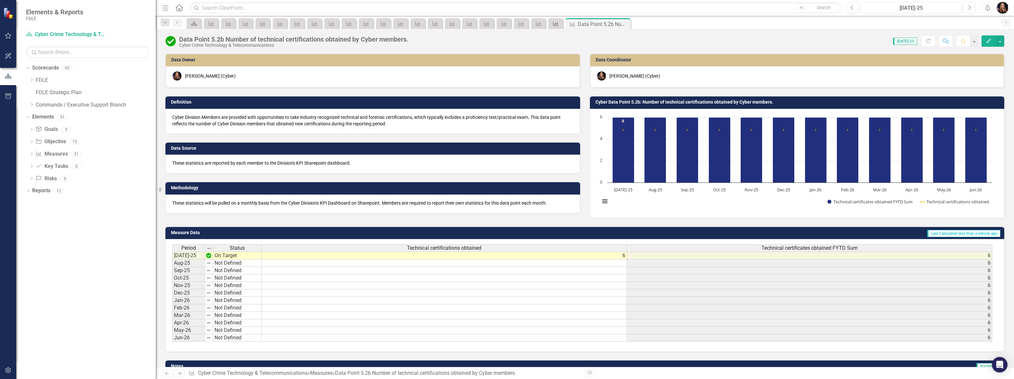
click at [551, 24] on div "Measure" at bounding box center [554, 24] width 9 height 8
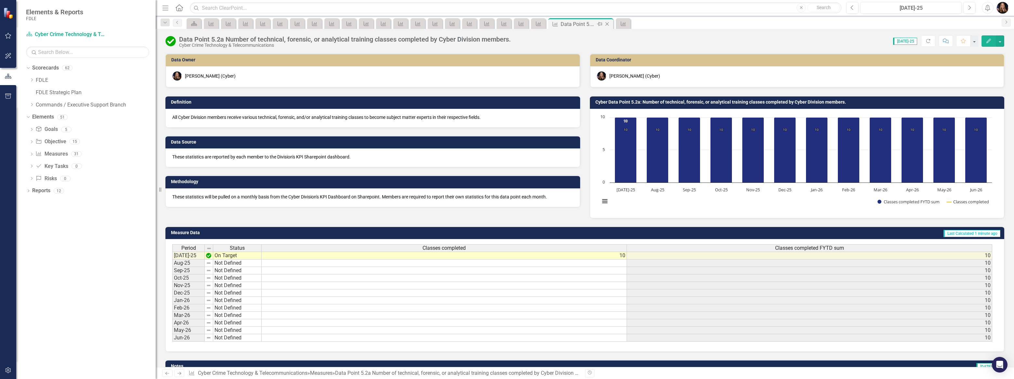
click at [607, 23] on icon "Close" at bounding box center [607, 23] width 7 height 5
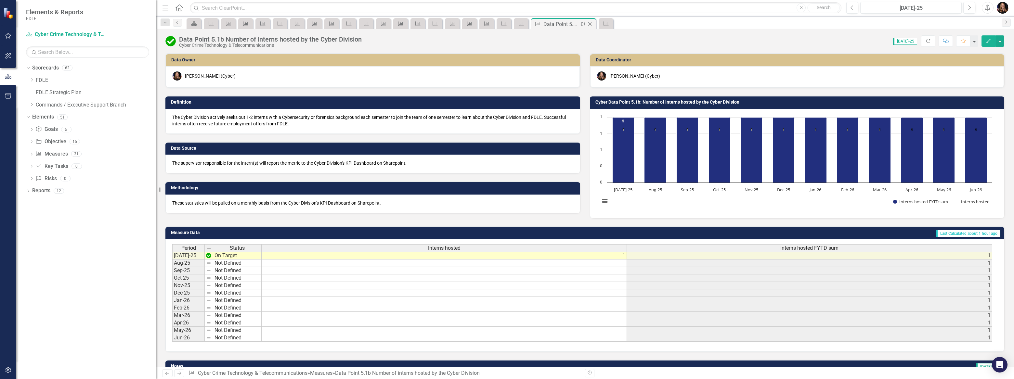
click at [591, 23] on icon "Close" at bounding box center [590, 23] width 7 height 5
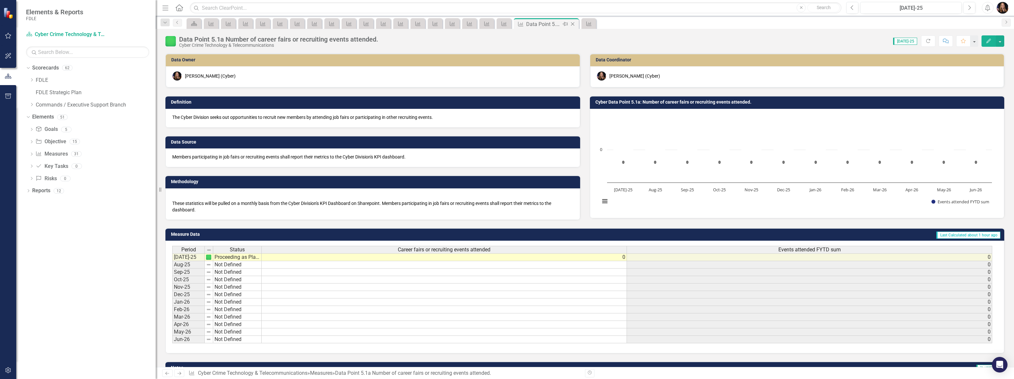
click at [574, 23] on icon "Close" at bounding box center [573, 23] width 7 height 5
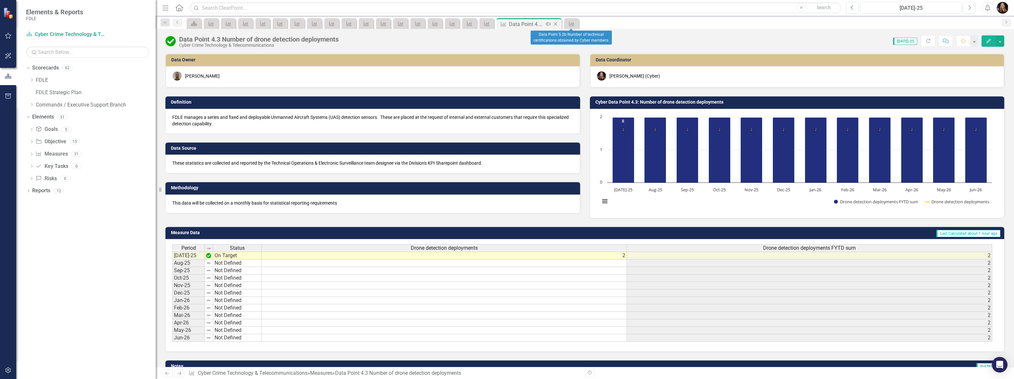
click at [557, 23] on icon "Close" at bounding box center [555, 23] width 7 height 5
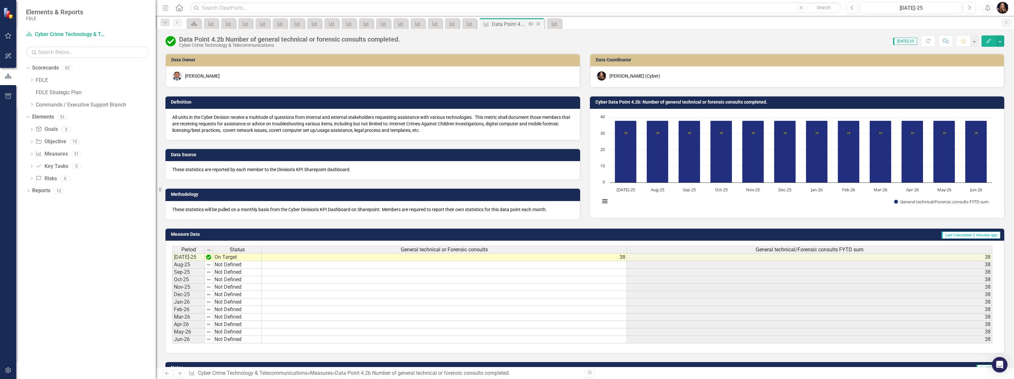
click at [536, 24] on icon "Close" at bounding box center [538, 23] width 7 height 5
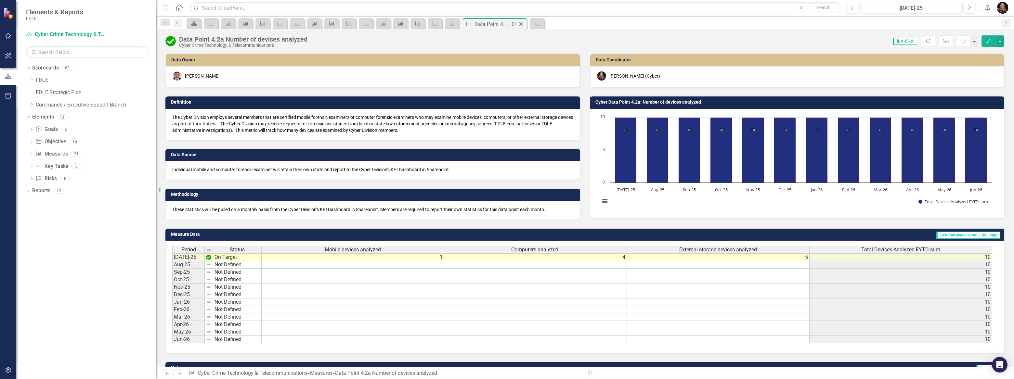
click at [520, 23] on icon at bounding box center [521, 24] width 4 height 4
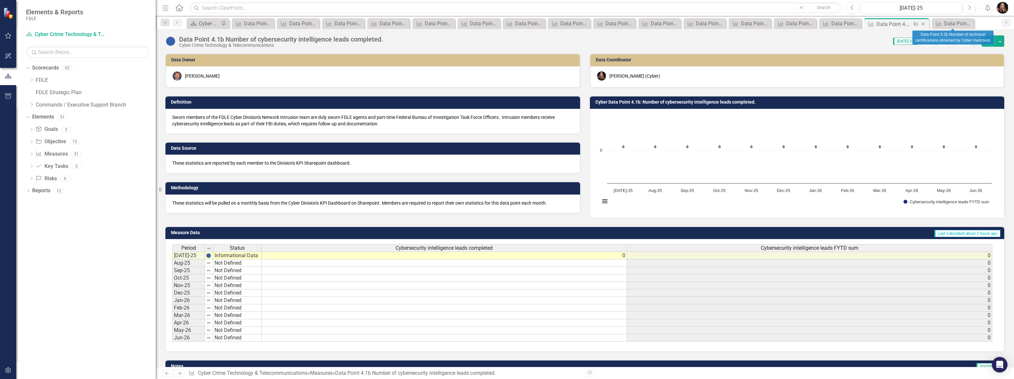
drag, startPoint x: 969, startPoint y: 23, endPoint x: 953, endPoint y: 28, distance: 15.9
click at [0, 0] on icon at bounding box center [0, 0] width 0 height 0
click at [965, 26] on icon "Close" at bounding box center [967, 23] width 7 height 5
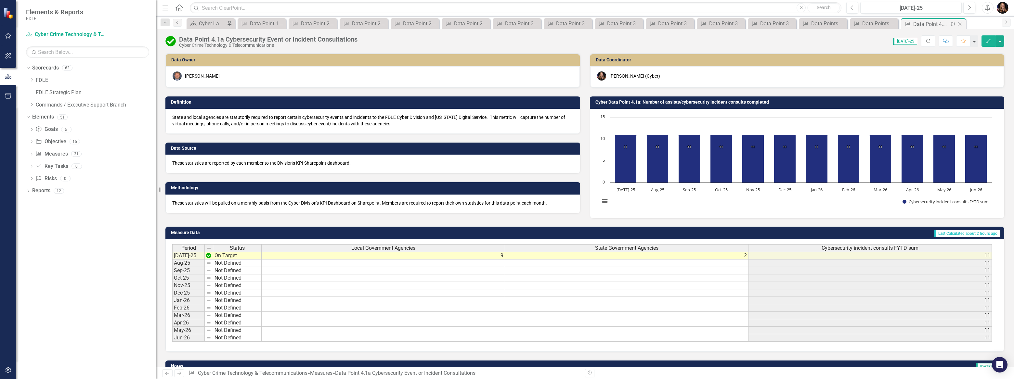
click at [963, 24] on div "Close" at bounding box center [960, 24] width 8 height 8
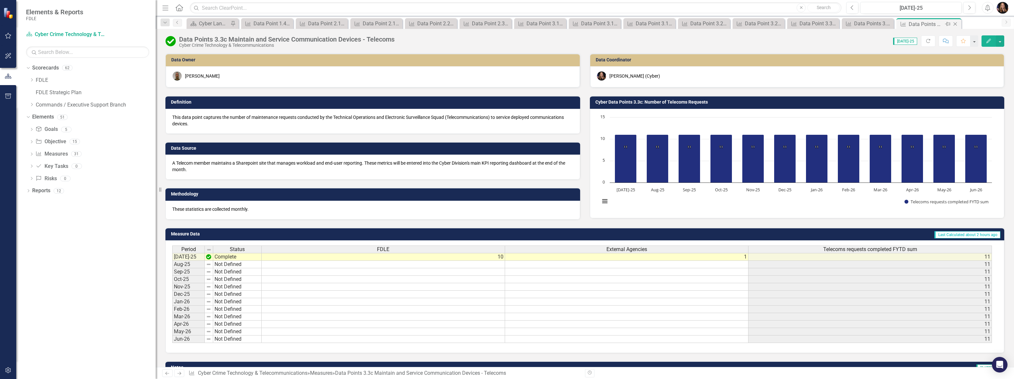
click at [959, 23] on div "Close" at bounding box center [956, 24] width 8 height 8
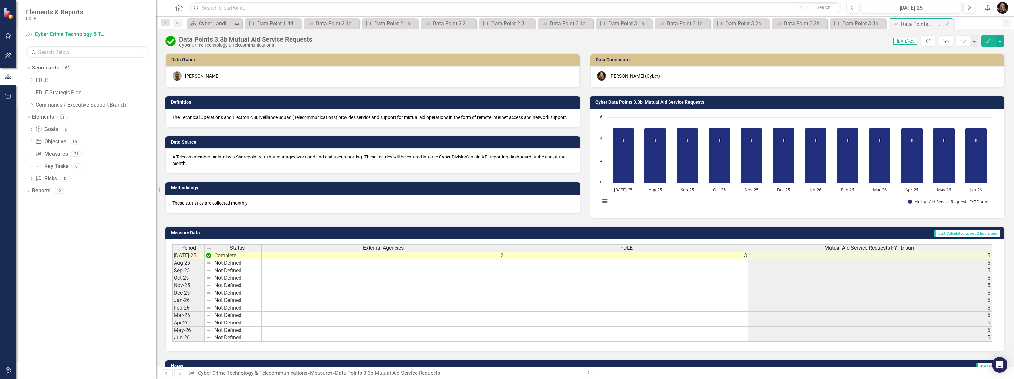
click at [947, 22] on icon "Close" at bounding box center [947, 23] width 7 height 5
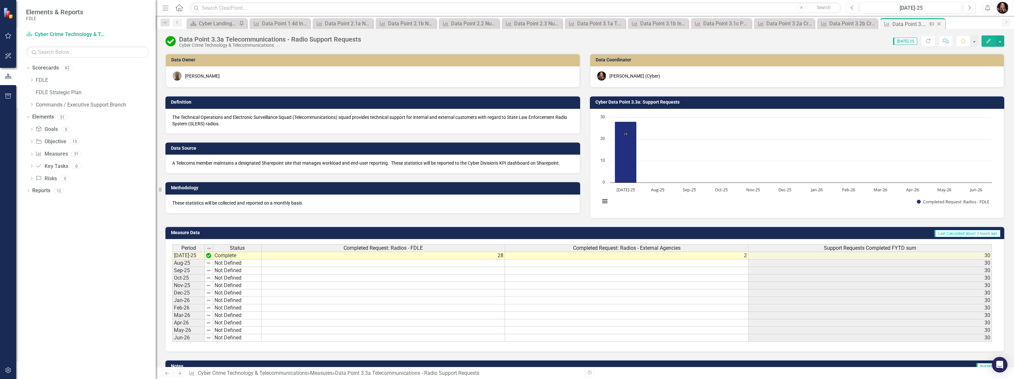
click at [937, 22] on icon "Close" at bounding box center [939, 23] width 7 height 5
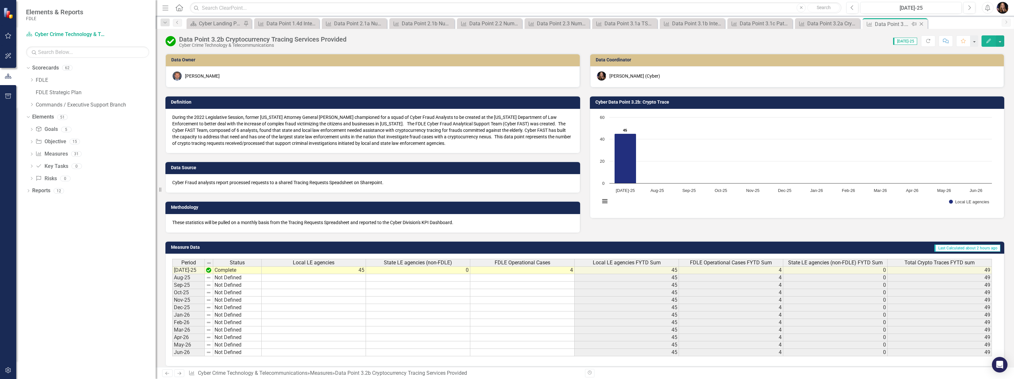
click at [920, 23] on icon "Close" at bounding box center [921, 23] width 7 height 5
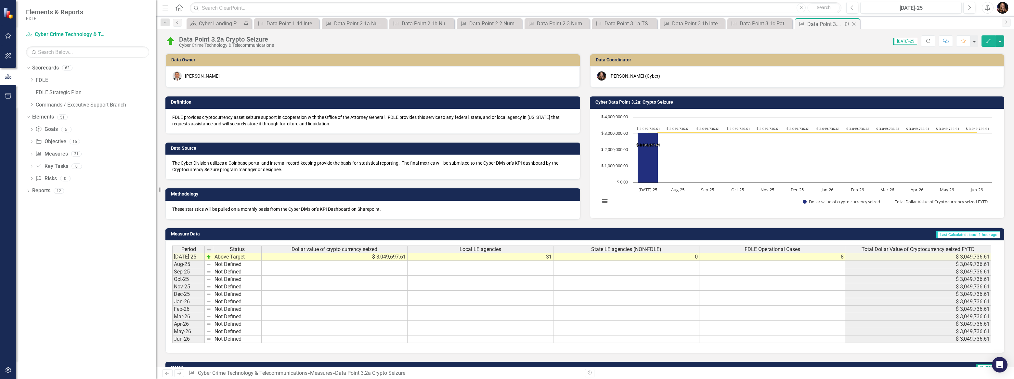
click at [853, 24] on icon at bounding box center [854, 24] width 4 height 4
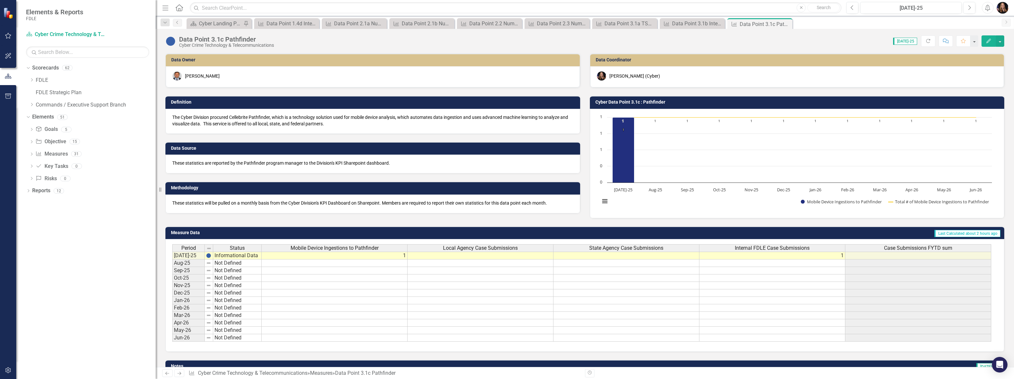
click at [0, 0] on icon "Close" at bounding box center [0, 0] width 0 height 0
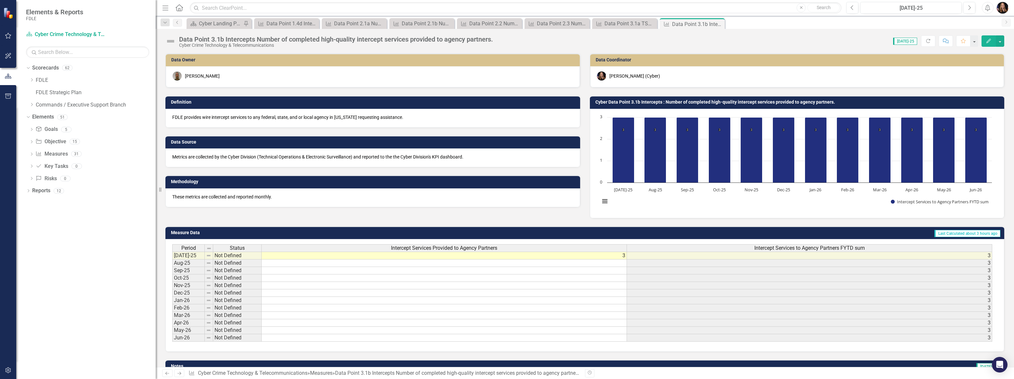
drag, startPoint x: 722, startPoint y: 24, endPoint x: 697, endPoint y: 23, distance: 24.4
click at [0, 0] on icon "Close" at bounding box center [0, 0] width 0 height 0
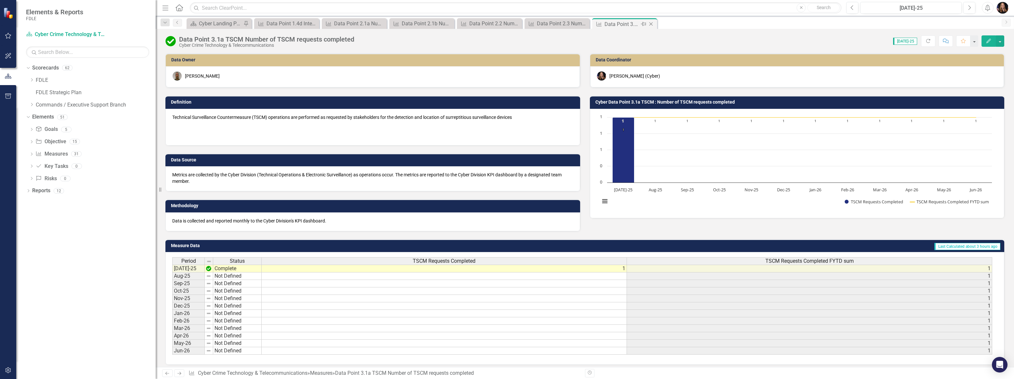
click at [652, 22] on icon "Close" at bounding box center [651, 23] width 7 height 5
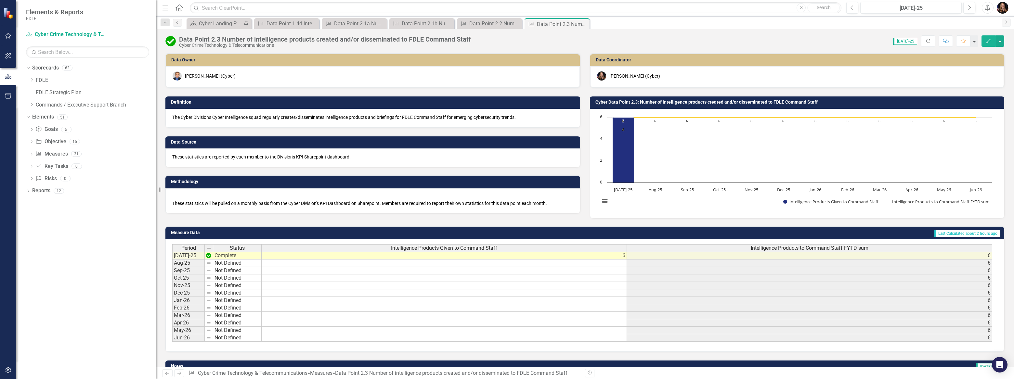
drag, startPoint x: 583, startPoint y: 23, endPoint x: 562, endPoint y: 24, distance: 21.1
click at [0, 0] on icon "Close" at bounding box center [0, 0] width 0 height 0
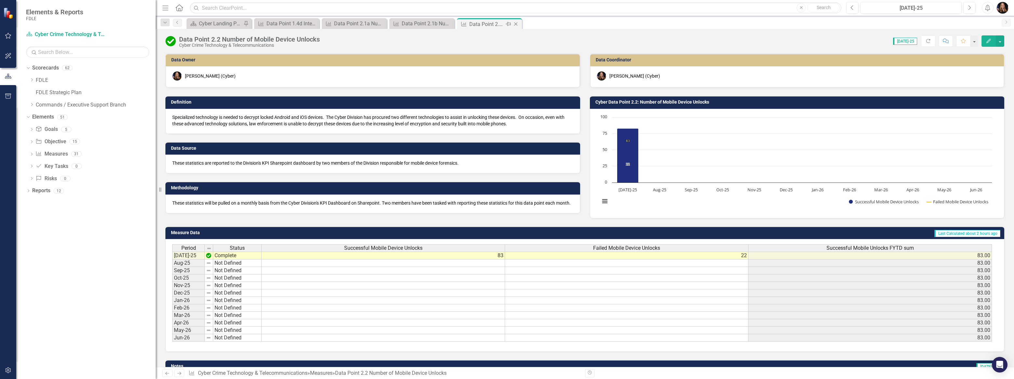
click at [514, 26] on icon "Close" at bounding box center [516, 23] width 7 height 5
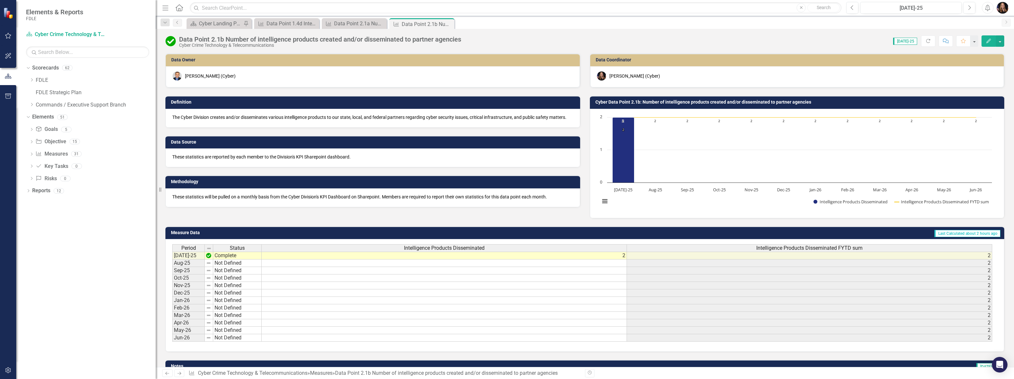
drag, startPoint x: 446, startPoint y: 24, endPoint x: 444, endPoint y: 33, distance: 8.4
click at [0, 0] on icon "Close" at bounding box center [0, 0] width 0 height 0
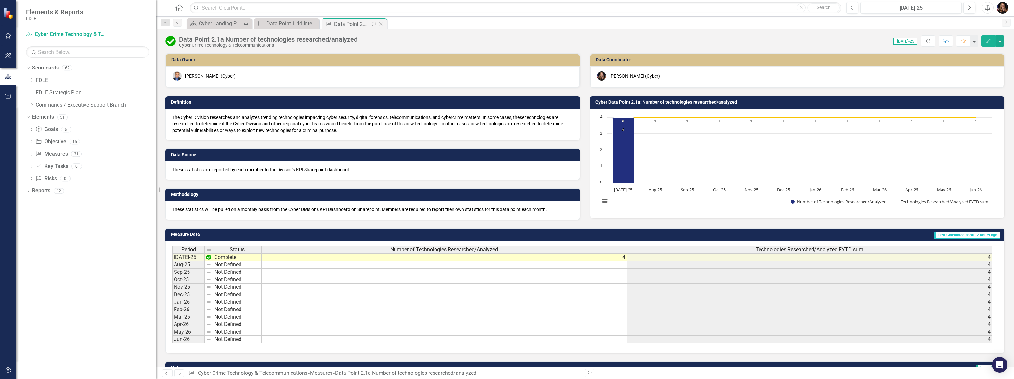
click at [384, 23] on icon "Close" at bounding box center [380, 23] width 7 height 5
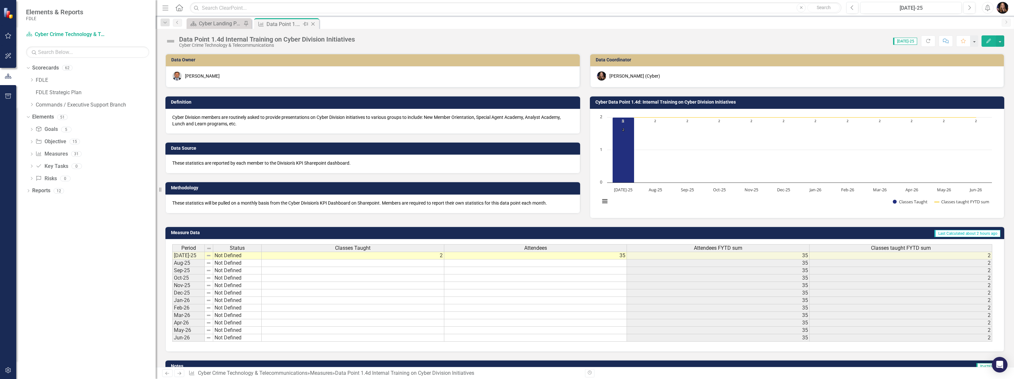
click at [311, 24] on icon "Close" at bounding box center [313, 23] width 7 height 5
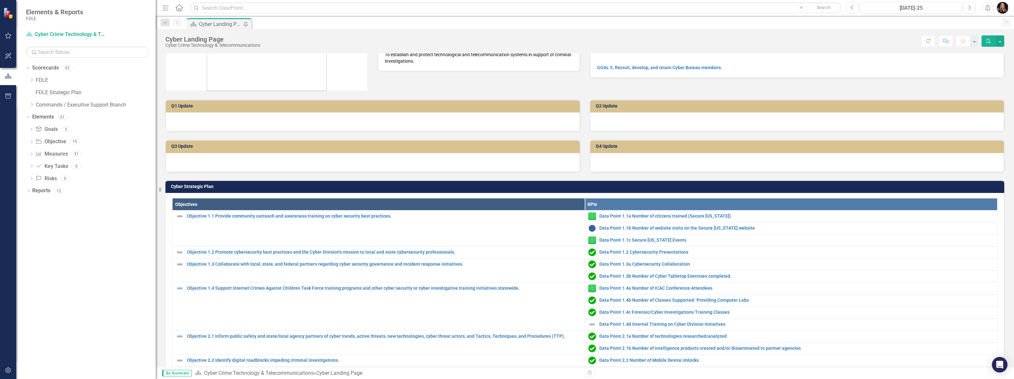
scroll to position [16, 0]
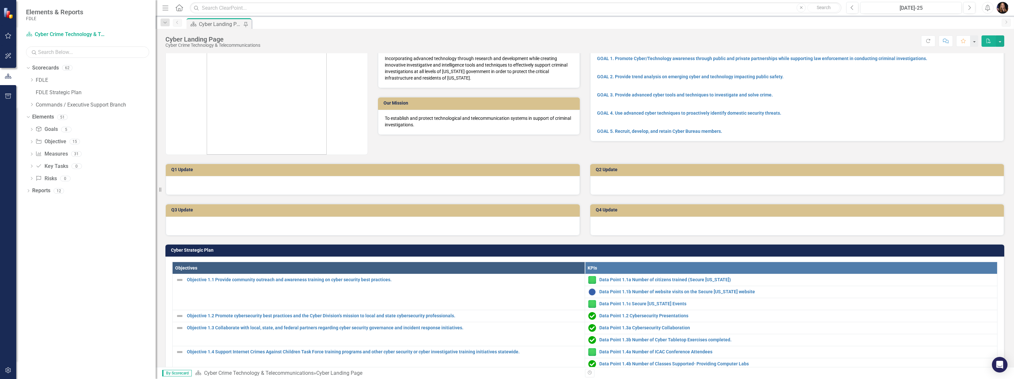
click at [98, 50] on input "text" at bounding box center [87, 51] width 123 height 11
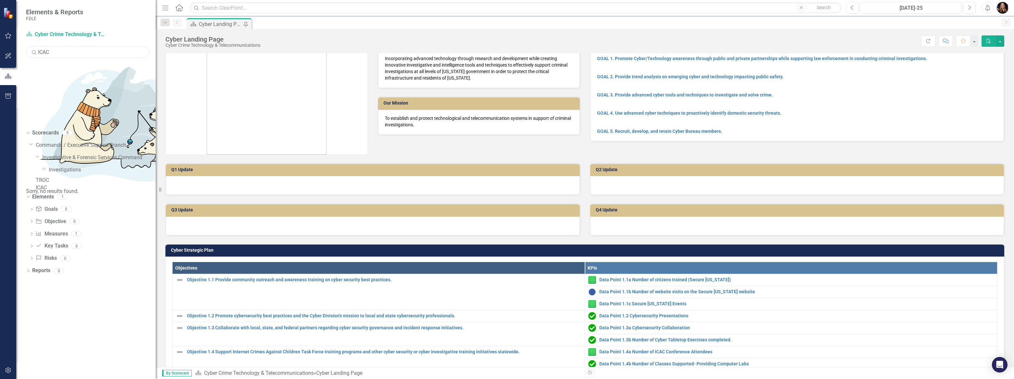
type input "ICAC"
click at [66, 184] on link "ICAC" at bounding box center [96, 187] width 120 height 7
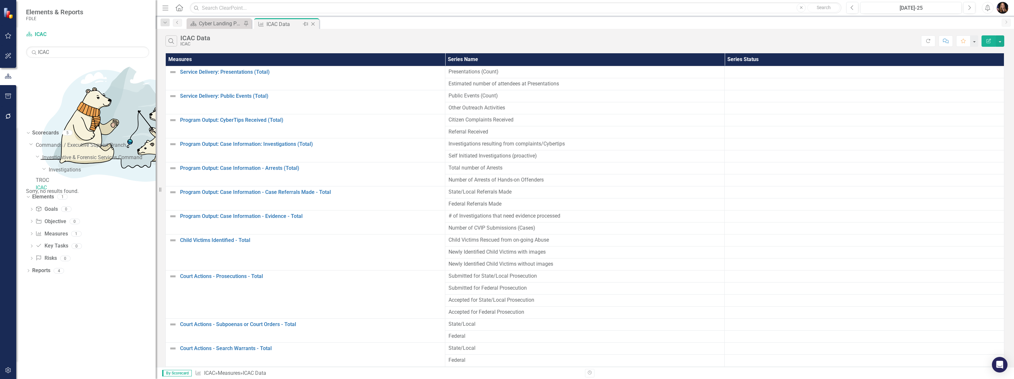
click at [312, 22] on icon "Close" at bounding box center [313, 23] width 7 height 5
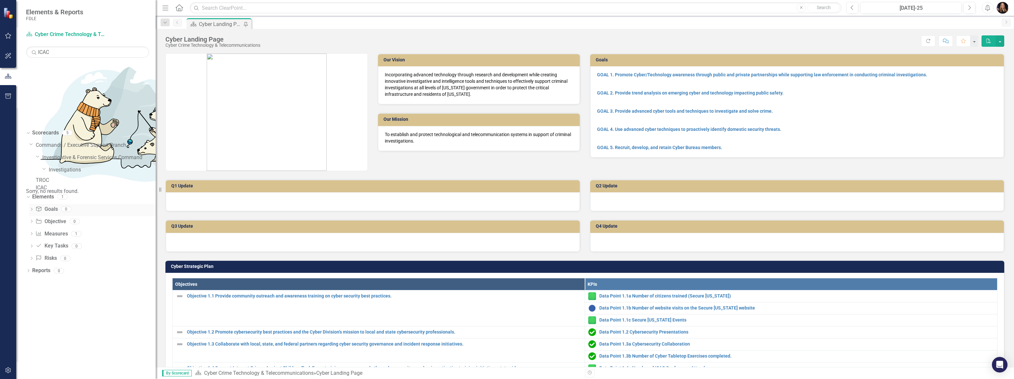
click at [32, 208] on icon "Dropdown" at bounding box center [31, 210] width 5 height 4
click at [32, 232] on icon at bounding box center [32, 233] width 2 height 3
drag, startPoint x: 57, startPoint y: 51, endPoint x: 19, endPoint y: 51, distance: 38.0
click at [19, 51] on div "Scorecard Cyber Crime Technology & Telecommunications Search ICAC Sorry, no res…" at bounding box center [85, 204] width 139 height 350
